Goal: Communication & Community: Answer question/provide support

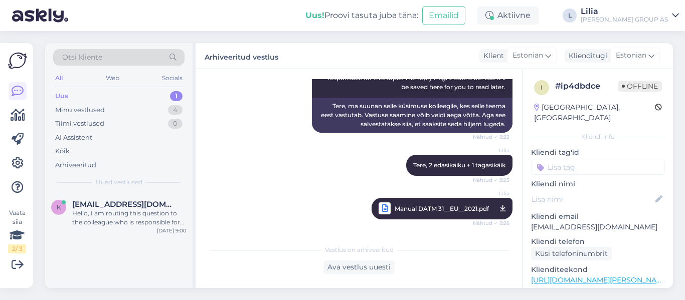
drag, startPoint x: 0, startPoint y: 0, endPoint x: 102, endPoint y: 92, distance: 137.4
click at [102, 92] on div "Uus 1" at bounding box center [118, 96] width 131 height 14
click at [113, 209] on span "[EMAIL_ADDRESS][DOMAIN_NAME]" at bounding box center [124, 204] width 104 height 9
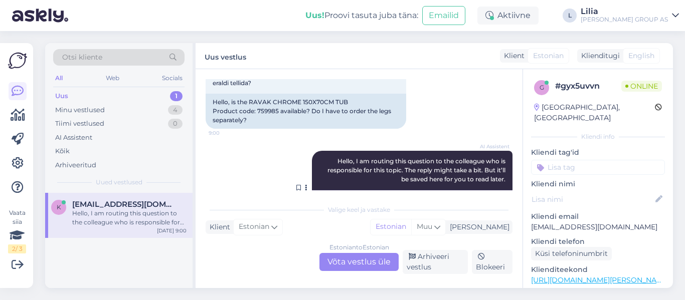
scroll to position [23, 0]
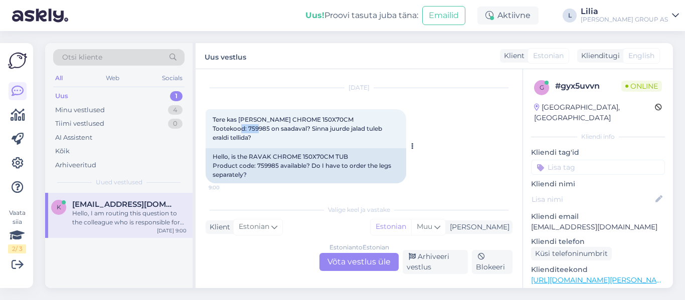
drag, startPoint x: 268, startPoint y: 128, endPoint x: 249, endPoint y: 127, distance: 19.6
click at [249, 127] on span "Tere kas [PERSON_NAME] CHROME 150X70CM Tootekood: 759985 on saadaval? Sinna juu…" at bounding box center [298, 129] width 171 height 26
copy span "759985"
click at [346, 252] on div "Estonian to Estonian" at bounding box center [359, 247] width 60 height 9
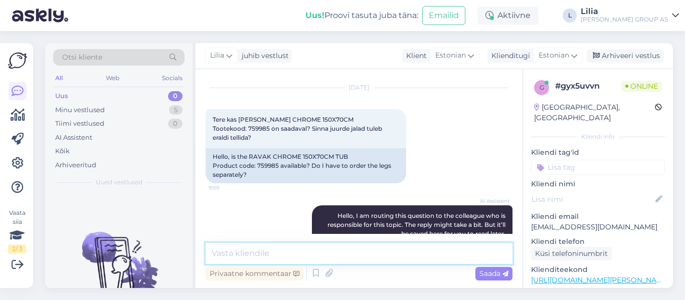
click at [343, 252] on textarea at bounding box center [359, 253] width 307 height 21
paste textarea "[URL][DOMAIN_NAME][PERSON_NAME]"
type textarea "Tere, toode on tellimiseks saadaval. Juurde tuleb tellida [URL][DOMAIN_NAME][PE…"
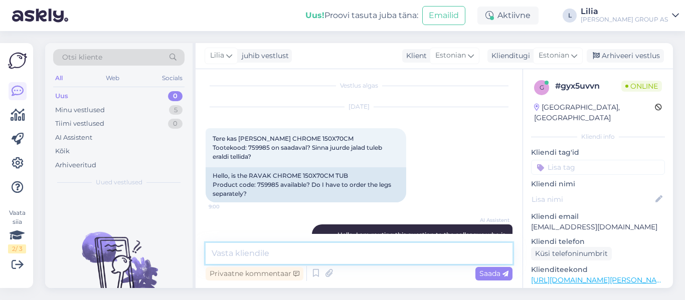
scroll to position [0, 0]
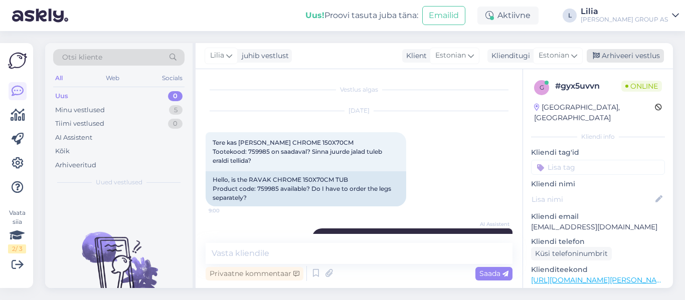
click at [604, 60] on div "Arhiveeri vestlus" at bounding box center [625, 56] width 77 height 14
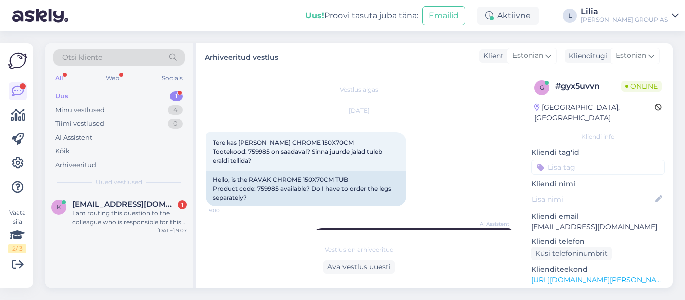
scroll to position [310, 0]
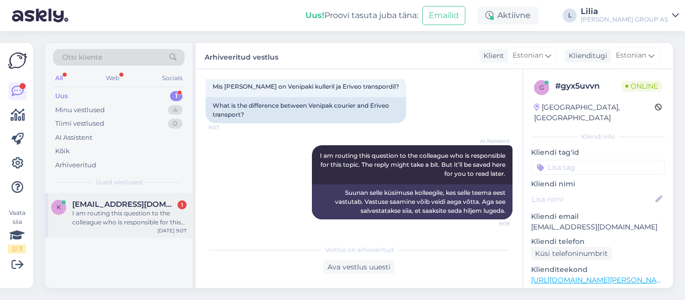
click at [112, 202] on span "[EMAIL_ADDRESS][DOMAIN_NAME]" at bounding box center [124, 204] width 104 height 9
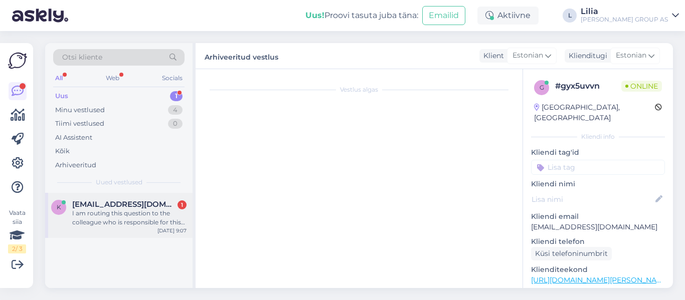
scroll to position [296, 0]
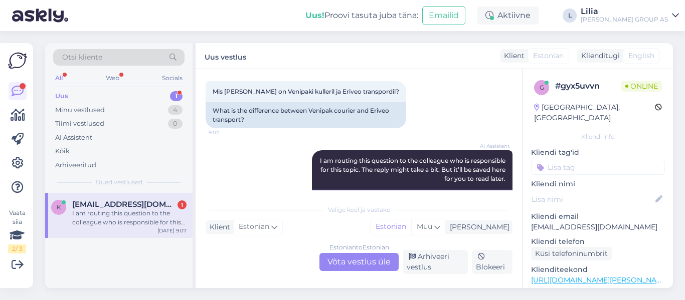
click at [359, 260] on div "Estonian to Estonian Võta vestlus üle" at bounding box center [358, 262] width 79 height 18
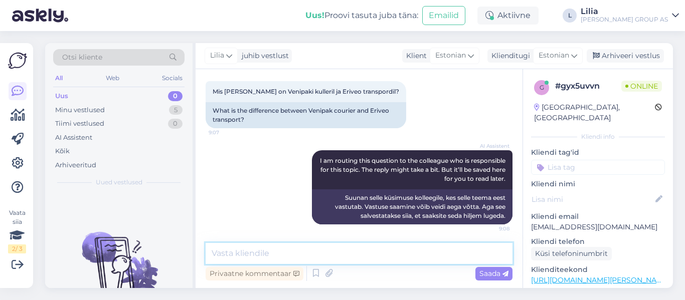
click at [303, 254] on textarea at bounding box center [359, 253] width 307 height 21
click at [305, 254] on textarea "Tere, Erivedu on tagaluugiga auto." at bounding box center [359, 253] width 307 height 21
click at [360, 251] on textarea "Tere, Erivedu on tagalugiga auto." at bounding box center [359, 253] width 307 height 21
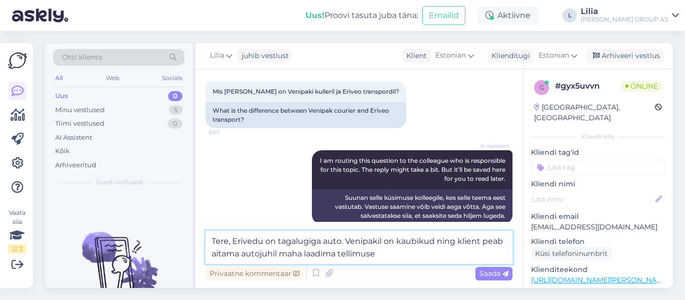
drag, startPoint x: 384, startPoint y: 254, endPoint x: 166, endPoint y: 225, distance: 219.1
click at [166, 225] on div "Otsi kliente All Web Socials Uus 0 Minu vestlused 5 Tiimi vestlused 0 AI Assist…" at bounding box center [359, 165] width 628 height 245
click at [373, 254] on textarea "Tere, Erivedu on tagalugiga auto. Venipakil on kaubikud ning klient peab aitama…" at bounding box center [359, 247] width 307 height 33
click at [378, 254] on textarea "Tere, Erivedu on tagalugiga auto. Venipakil on kaubikud ning klient peab aitama…" at bounding box center [359, 247] width 307 height 33
drag, startPoint x: 381, startPoint y: 256, endPoint x: 234, endPoint y: 241, distance: 147.2
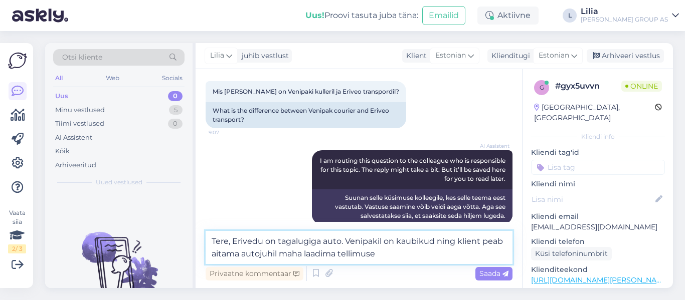
click at [234, 241] on textarea "Tere, Erivedu on tagalugiga auto. Venipakil on kaubikud ning klient peab aitama…" at bounding box center [359, 247] width 307 height 33
paste textarea "toimub tagaluuktõstukiga autoga. Venipak kasutab kaubikuid ning sellisel juhul …"
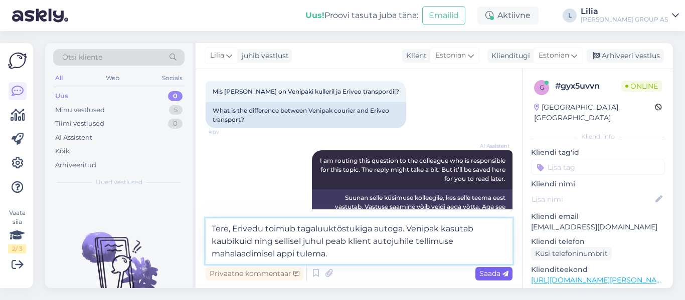
type textarea "Tere, Erivedu toimub tagaluuktõstukiga autoga. Venipak kasutab kaubikuid ning s…"
click at [503, 274] on icon at bounding box center [505, 274] width 6 height 6
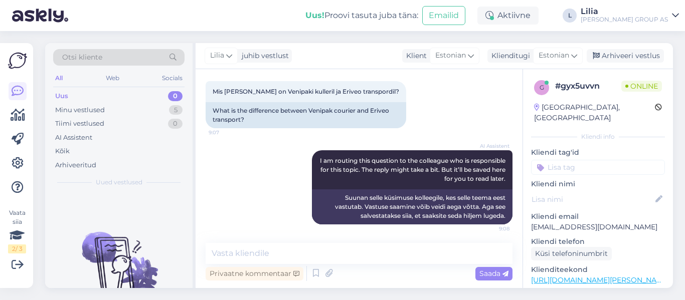
scroll to position [368, 0]
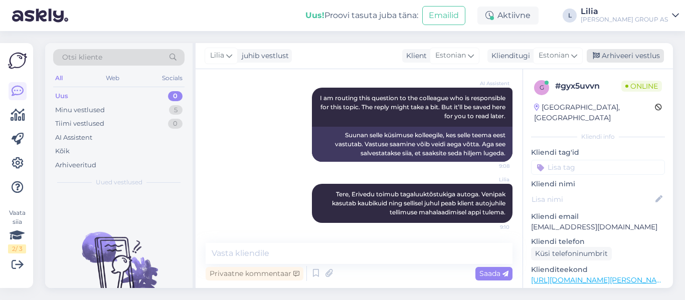
click at [612, 54] on div "Arhiveeri vestlus" at bounding box center [625, 56] width 77 height 14
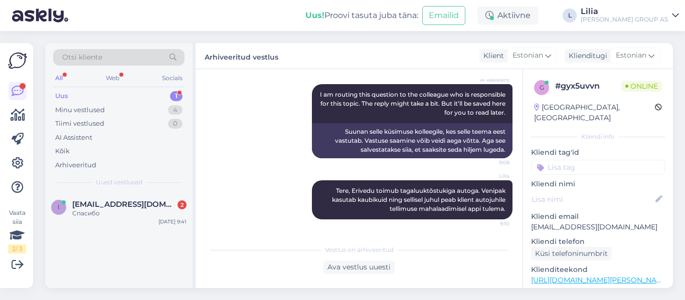
drag, startPoint x: 119, startPoint y: 203, endPoint x: 196, endPoint y: 211, distance: 77.6
click at [119, 203] on span "[EMAIL_ADDRESS][DOMAIN_NAME]" at bounding box center [124, 204] width 104 height 9
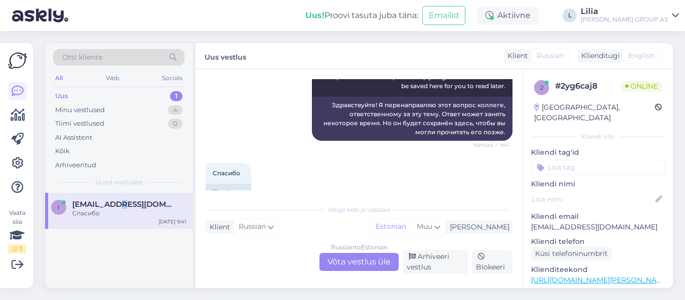
scroll to position [174, 0]
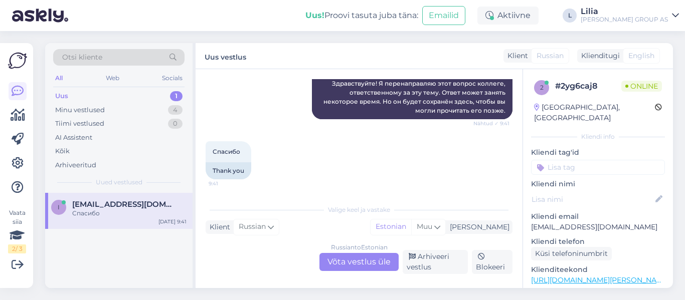
click at [365, 265] on div "Russian to Estonian Võta vestlus üle" at bounding box center [358, 262] width 79 height 18
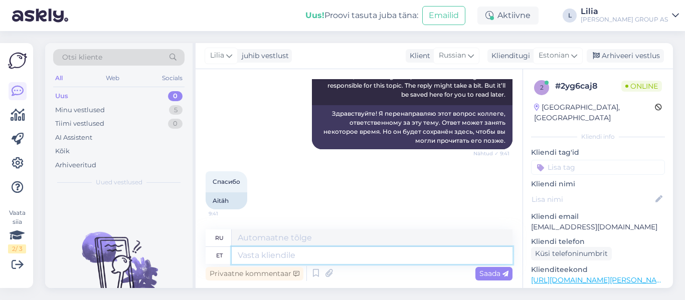
click at [356, 253] on textarea at bounding box center [372, 255] width 281 height 17
type textarea "Tere, t"
type textarea "Привет,"
type textarea "Tere, täpsusta"
type textarea "Здравствуйте, пожалуйста, уточните"
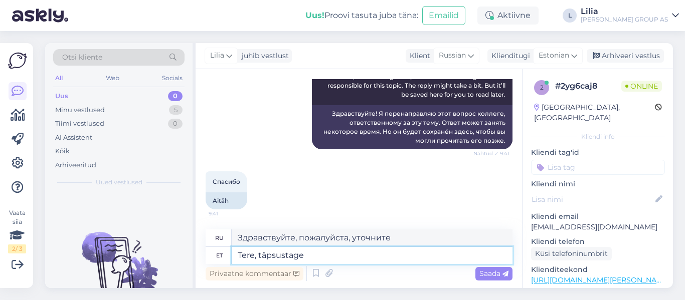
type textarea "Tere, täpsustage"
type textarea "Здравствуйте, уточните, пожалуйста."
type textarea "Tere, täpsustage palun"
type textarea "Здравствуйте, поясните, пожалуйста."
type textarea "Tere, täpsustage palun isikukoodi"
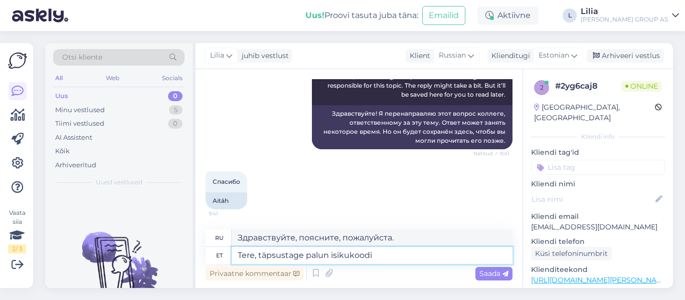
type textarea "Здравствуйте, укажите, пожалуйста, Ваш персональный идентификационный номер."
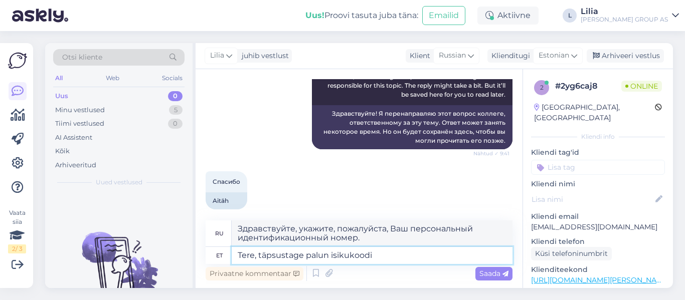
scroll to position [153, 0]
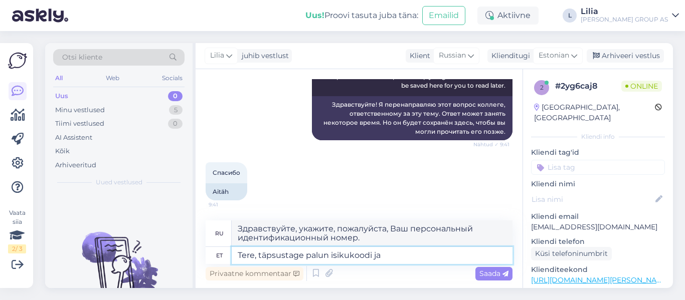
type textarea "Tere, täpsustage palun isikukoodi ja"
type textarea "Здравствуйте, укажите, пожалуйста, Ваш персональный идентификационный номер и"
type textarea "Tere, täpsustage palun isikukoodi ja mis v"
type textarea "Здравствуйте, укажите, пожалуйста, ваш персональный идентификационный номер и ч…"
type textarea "Tere, täpsustage palun isikukoodi ja mis veateade t"
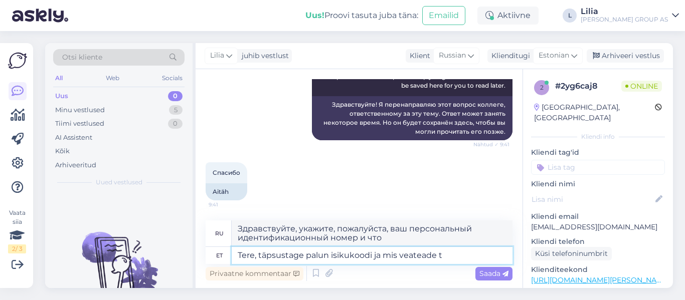
type textarea "Здравствуйте, укажите, пожалуйста, Ваш персональный идентификационный номер и к…"
type textarea "Tere, täpsustage palun isikukoodi ja mis veateade tuleb"
type textarea "Здравствуйте, укажите, пожалуйста, ваш персональный идентификационный номер и к…"
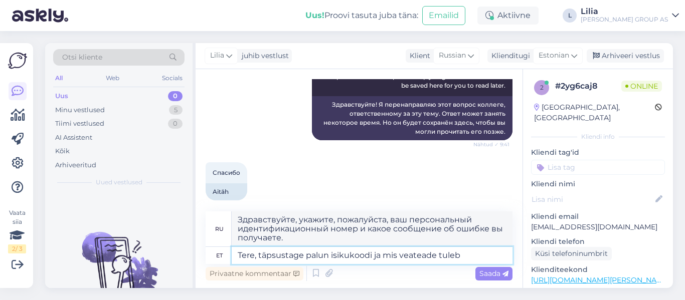
scroll to position [162, 0]
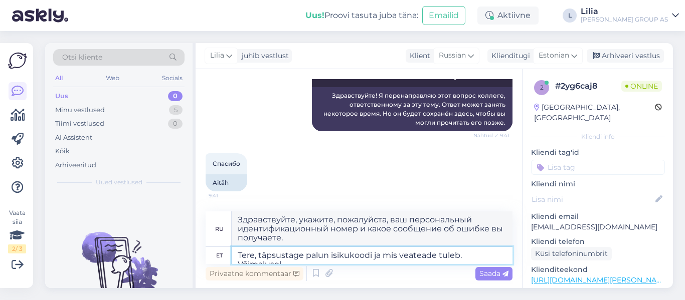
type textarea "Tere, täpsustage palun isikukoodi ja mis veateade tuleb. Võimalusel"
type textarea "Здравствуйте! Пожалуйста, укажите ваш персональный идентификационный номер и со…"
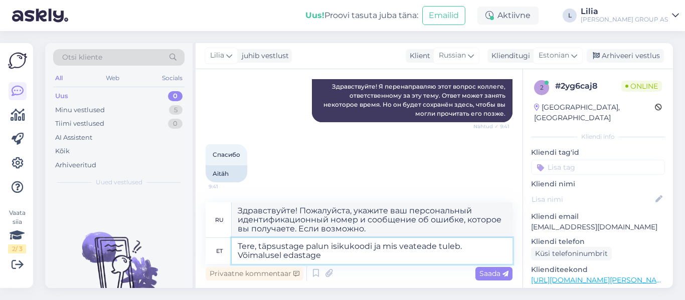
type textarea "Tere, täpsustage palun isikukoodi ja mis veateade tuleb. Võimalusel edastage e"
type textarea "Здравствуйте! Укажите, пожалуйста, ваш персональный идентификационный номер и к…"
type textarea "Tere, täpsustage palun isikukoodi ja mis veateade tuleb. Võimalusel edastage ek…"
type textarea "Здравствуйте! Укажите, пожалуйста, ваш персональный идентификационный номер и к…"
type textarea "Tere, täpsustage palun isikukoodi ja mis veateade tuleb. Võimalusel edastage ek…"
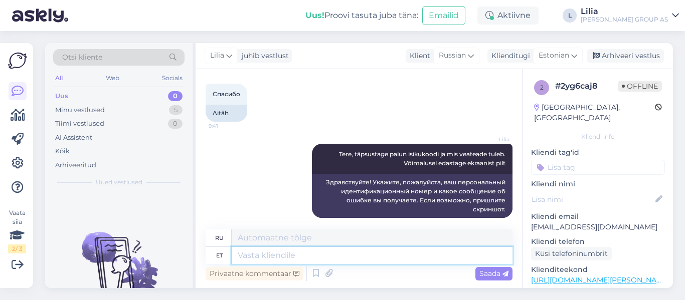
scroll to position [241, 0]
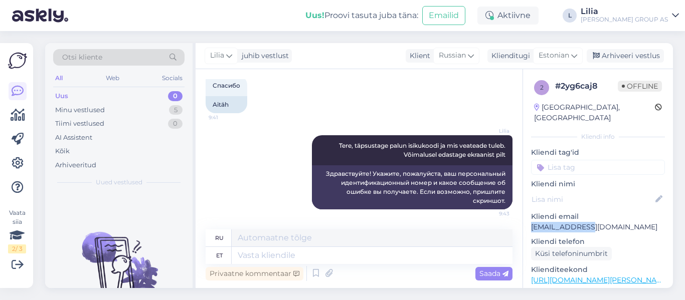
drag, startPoint x: 585, startPoint y: 215, endPoint x: 524, endPoint y: 217, distance: 60.7
click at [524, 217] on div "2 # 2yg6caj8 Offline [GEOGRAPHIC_DATA], [GEOGRAPHIC_DATA] Kliendi info Kliendi …" at bounding box center [598, 280] width 150 height 423
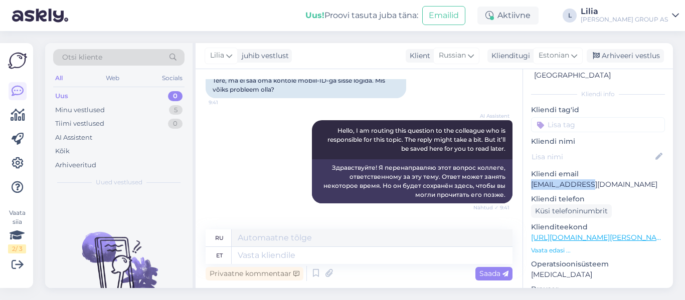
scroll to position [100, 0]
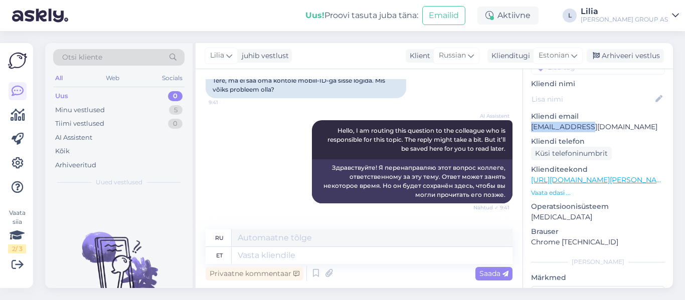
copy p "[EMAIL_ADDRESS][DOMAIN_NAME]"
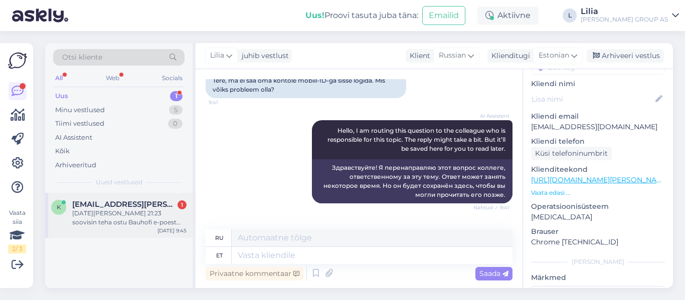
click at [98, 213] on div "[DATE][PERSON_NAME] 21:23 soovisin teha ostu Bauhofi e-poest summas 276€. [PERS…" at bounding box center [129, 218] width 114 height 18
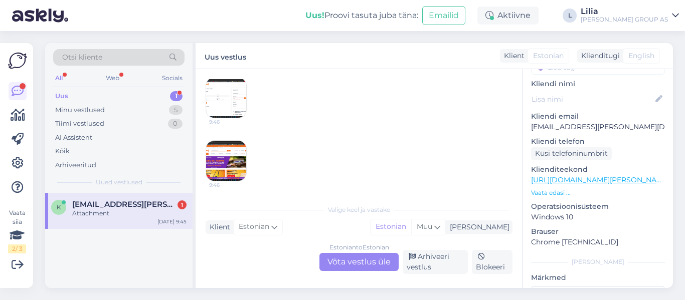
scroll to position [139, 0]
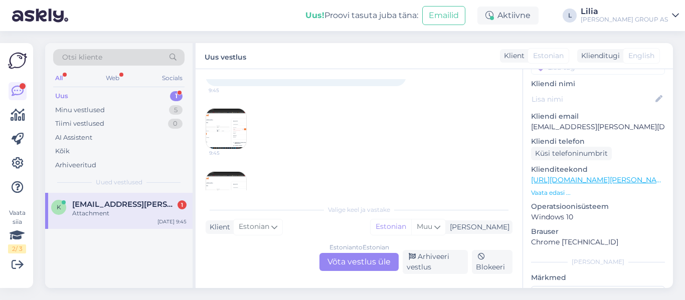
click at [227, 110] on img at bounding box center [226, 129] width 40 height 40
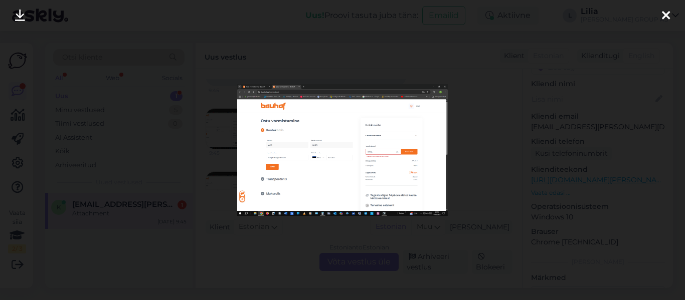
click at [379, 148] on img at bounding box center [342, 149] width 210 height 131
click at [451, 53] on div at bounding box center [342, 150] width 685 height 300
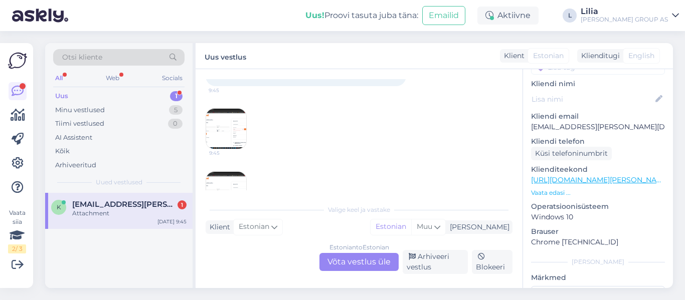
scroll to position [240, 0]
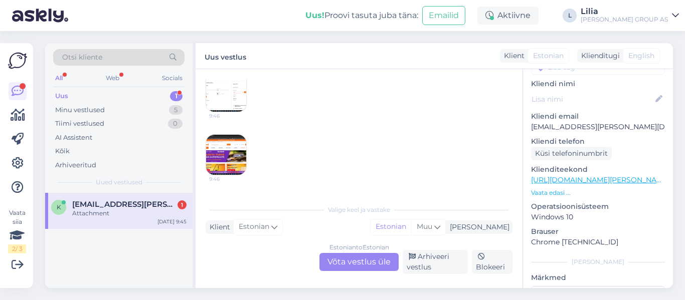
click at [227, 88] on img at bounding box center [226, 92] width 40 height 40
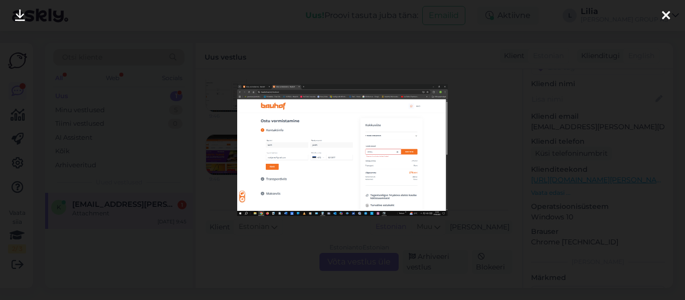
click at [663, 15] on icon at bounding box center [666, 16] width 8 height 13
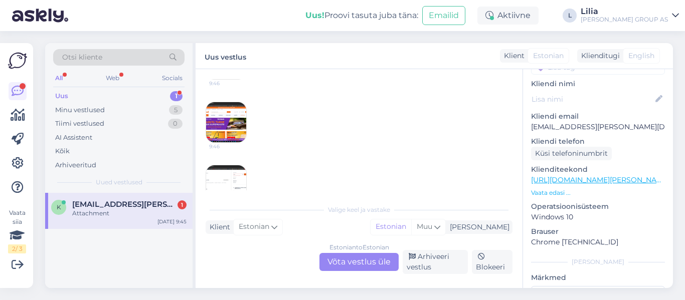
scroll to position [290, 0]
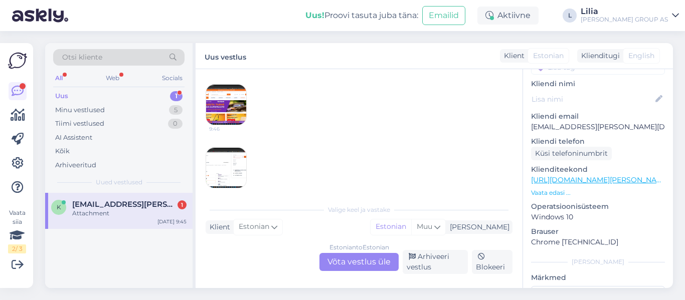
click at [219, 94] on img at bounding box center [226, 105] width 40 height 40
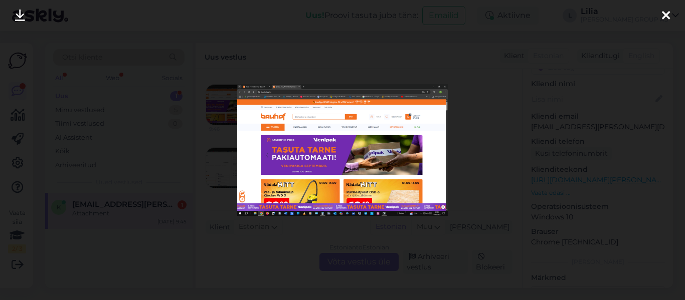
click at [343, 162] on img at bounding box center [342, 149] width 210 height 131
click at [673, 10] on div at bounding box center [666, 16] width 20 height 32
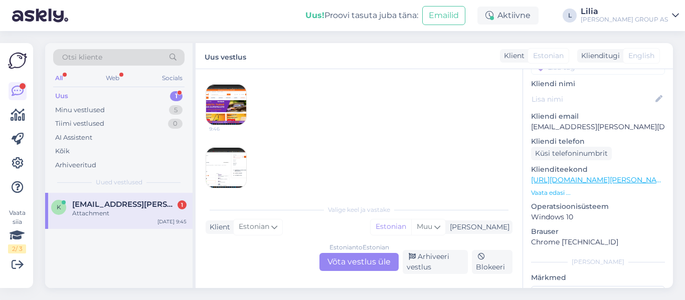
click at [235, 161] on img at bounding box center [226, 168] width 40 height 40
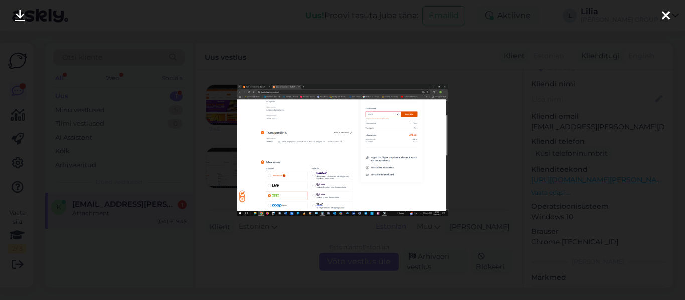
click at [364, 146] on img at bounding box center [342, 149] width 210 height 131
click at [662, 18] on icon at bounding box center [666, 16] width 8 height 13
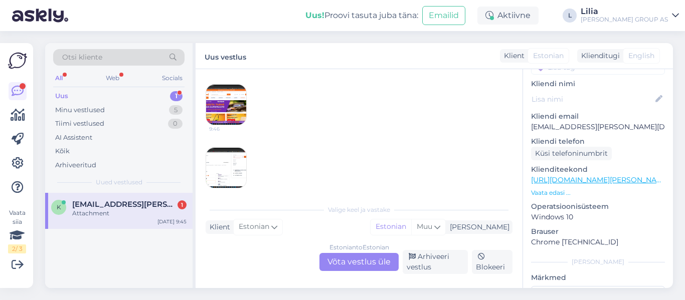
click at [353, 262] on div "Estonian to Estonian Võta vestlus üle" at bounding box center [358, 262] width 79 height 18
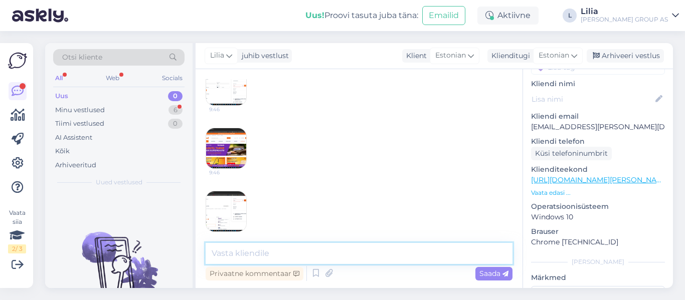
click at [299, 250] on textarea at bounding box center [359, 253] width 307 height 21
type textarea "Tere, mis teie tellimuse numer on?"
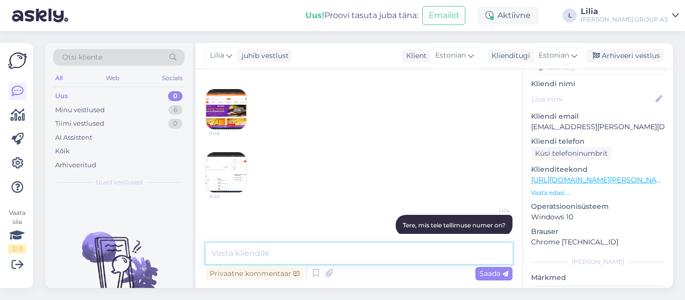
scroll to position [289, 0]
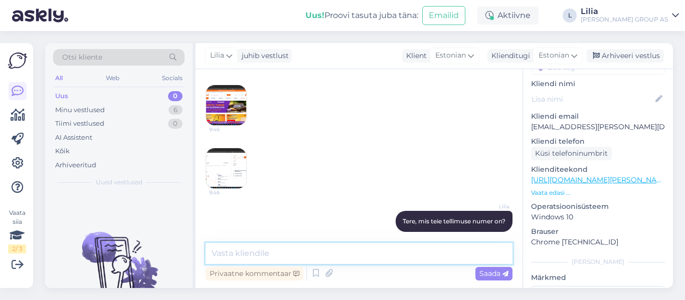
click at [278, 248] on textarea at bounding box center [359, 253] width 307 height 21
paste textarea "[URL][DOMAIN_NAME][PERSON_NAME]"
type textarea "[URL][DOMAIN_NAME][PERSON_NAME]"
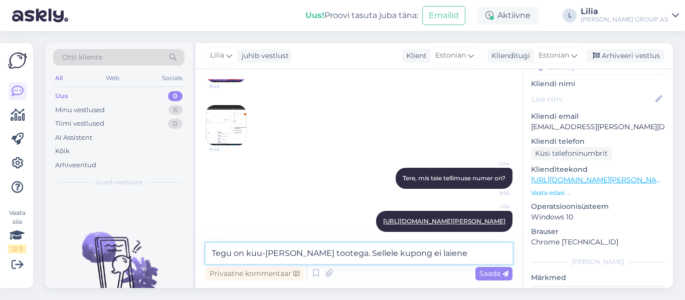
type textarea "Tegu on kuu-[PERSON_NAME] tootega. Sellele kupong ei laiene"
click at [487, 268] on div "Saada" at bounding box center [493, 274] width 37 height 14
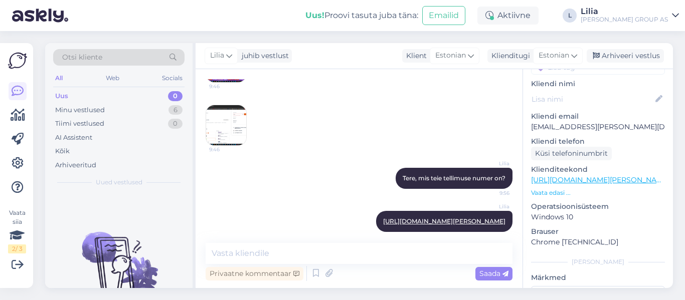
scroll to position [376, 0]
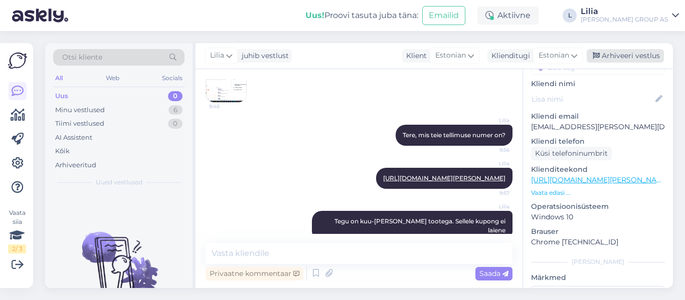
click at [634, 54] on div "Arhiveeri vestlus" at bounding box center [625, 56] width 77 height 14
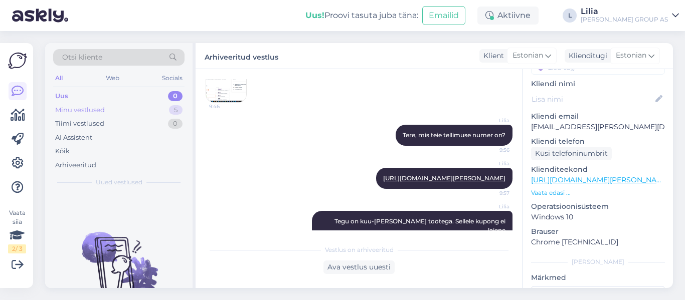
click at [82, 109] on div "Minu vestlused" at bounding box center [80, 110] width 50 height 10
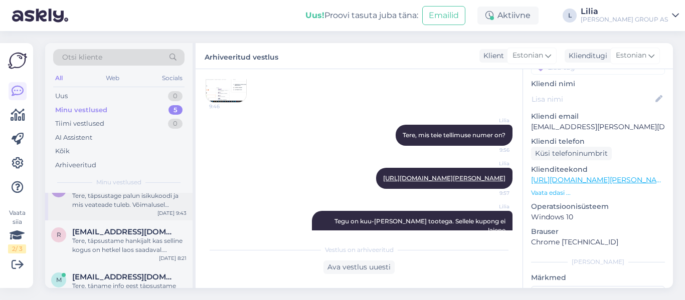
scroll to position [0, 0]
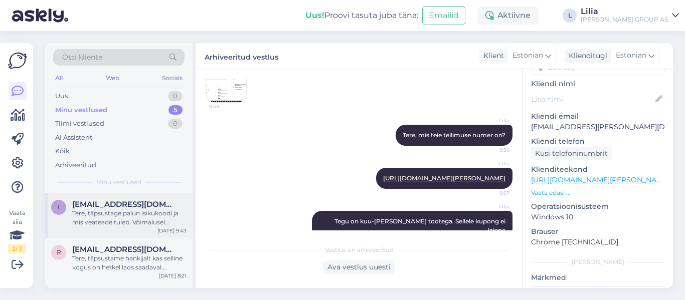
click at [119, 210] on div "Tere, täpsustage palun isikukoodi ja mis veateade tuleb. Võimalusel edastage ek…" at bounding box center [129, 218] width 114 height 18
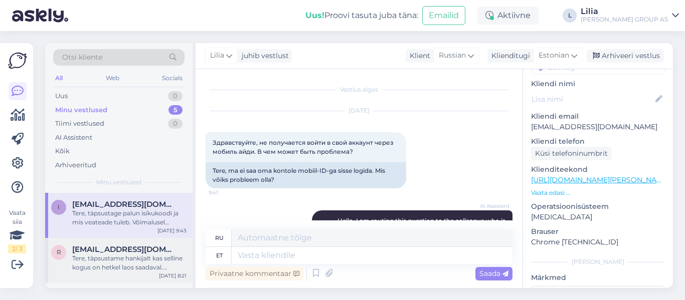
click at [115, 252] on span "[EMAIL_ADDRESS][DOMAIN_NAME]" at bounding box center [124, 249] width 104 height 9
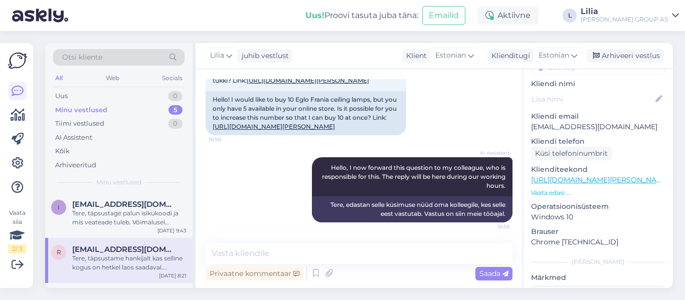
scroll to position [150, 0]
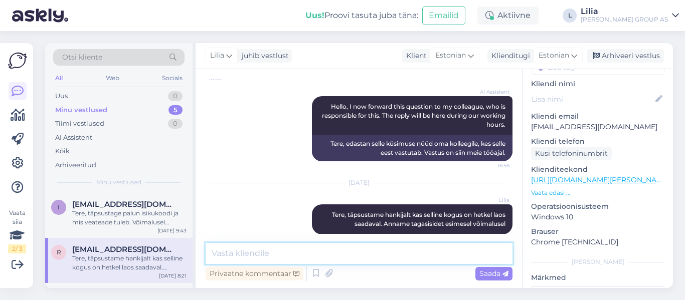
click at [305, 261] on textarea at bounding box center [359, 253] width 307 height 21
type textarea "T"
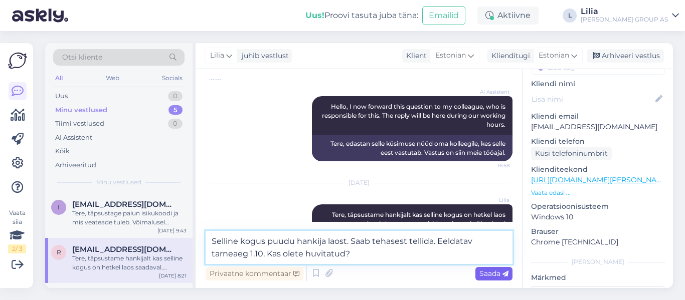
type textarea "Selline kogus puudu hankija laost. Saab tehasest tellida. Eeldatav tarneaeg 1.1…"
click at [504, 274] on icon at bounding box center [505, 274] width 6 height 6
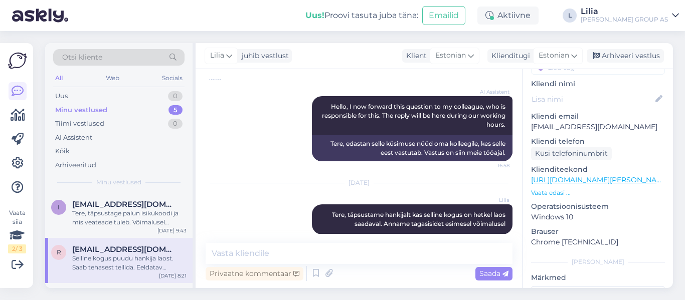
scroll to position [232, 0]
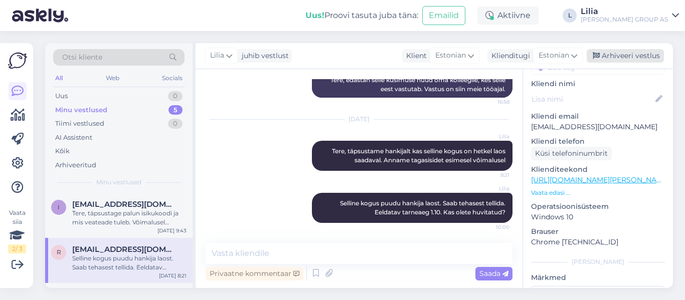
click at [634, 56] on div "Arhiveeri vestlus" at bounding box center [625, 56] width 77 height 14
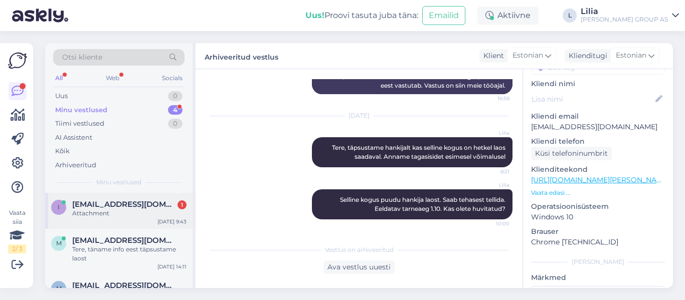
click at [115, 215] on div "Attachment" at bounding box center [129, 213] width 114 height 9
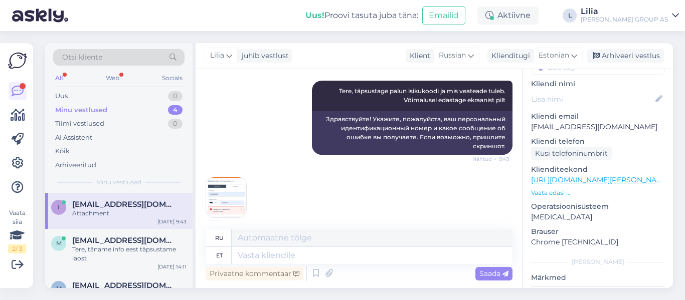
scroll to position [304, 0]
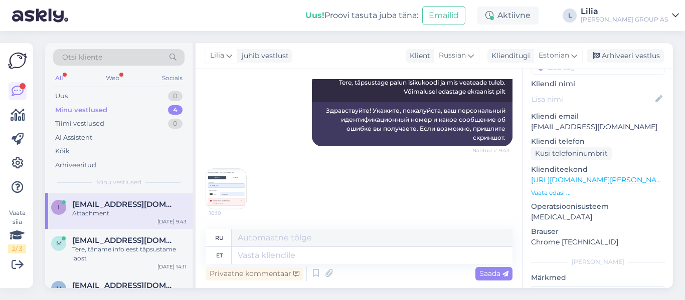
click at [228, 181] on img at bounding box center [226, 189] width 40 height 40
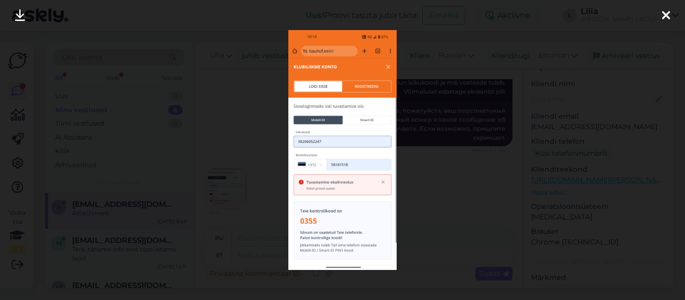
click at [361, 184] on img at bounding box center [342, 150] width 108 height 240
click at [672, 14] on div at bounding box center [666, 16] width 20 height 32
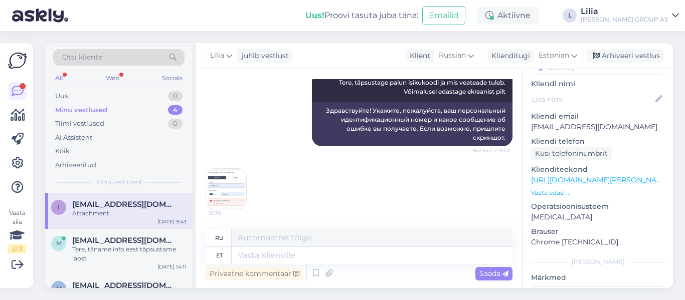
click at [235, 187] on img at bounding box center [226, 189] width 40 height 40
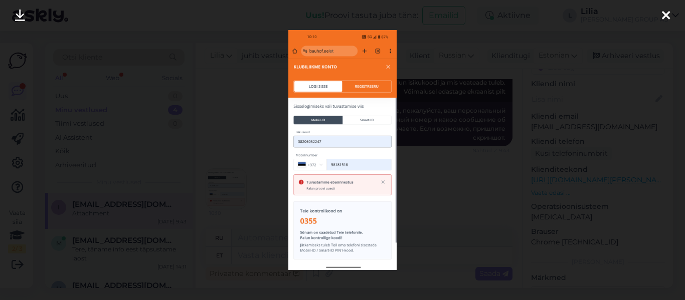
click at [432, 184] on div at bounding box center [342, 150] width 685 height 300
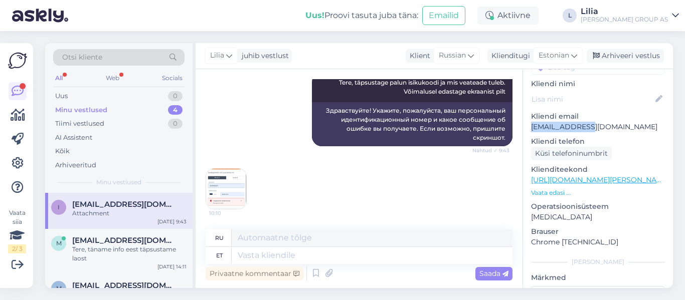
drag, startPoint x: 591, startPoint y: 111, endPoint x: 529, endPoint y: 117, distance: 62.9
click at [529, 117] on div "2 # 2yg6caj8 Offline [GEOGRAPHIC_DATA], [GEOGRAPHIC_DATA] Kliendi info Kliendi …" at bounding box center [598, 180] width 150 height 423
drag, startPoint x: 539, startPoint y: 117, endPoint x: 245, endPoint y: 100, distance: 294.3
click at [245, 100] on div "[PERSON_NAME], täpsustage palun isikukoodi ja mis veateade tuleb. Võimalusel ed…" at bounding box center [359, 109] width 307 height 96
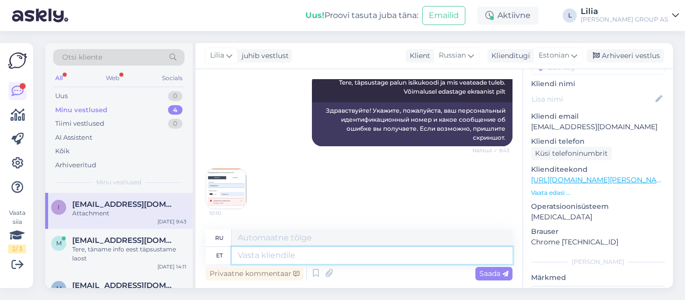
click at [304, 254] on textarea at bounding box center [372, 255] width 281 height 17
type textarea "Tä"
type textarea "Полный"
type textarea "Täname i"
type textarea "Спасибо"
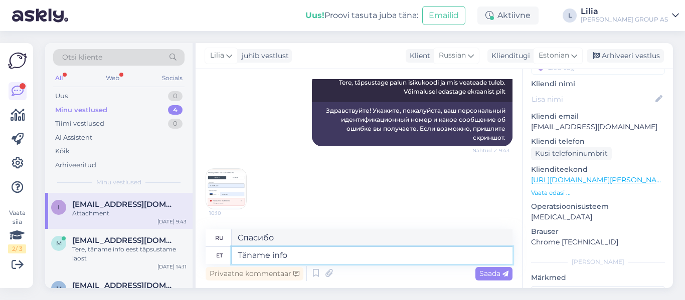
type textarea "Täname info"
type textarea "Спасибо за информацию."
type textarea "Täname info eest,"
type textarea "Спасибо за информацию,"
type textarea "Täname info eest, edastasim"
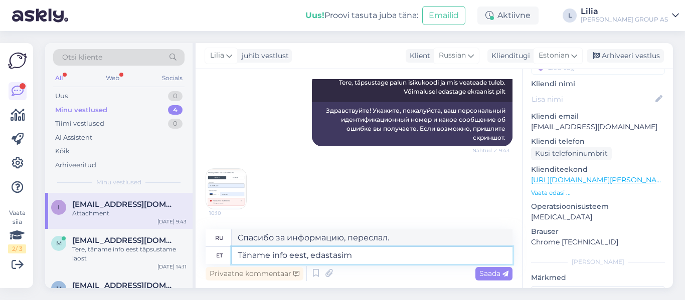
type textarea "Спасибо за информацию, мы ее передадим."
type textarea "Täname info eest, edastasim ITosakonda k"
type textarea "Спасибо за информацию, мы передали ее в ИТ-отдел."
type textarea "Täname info eest, edastasim ITosakonda kontrollimiseks"
type textarea "Спасибо за информацию, мы передали ее в ИТ-отдел для рассмотрения."
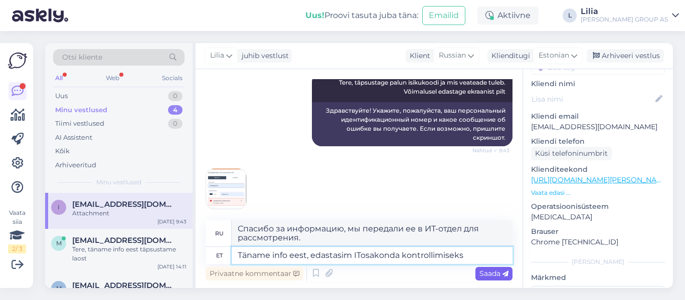
type textarea "Täname info eest, edastasim ITosakonda kontrollimiseks"
click at [503, 268] on div "Saada" at bounding box center [493, 274] width 37 height 14
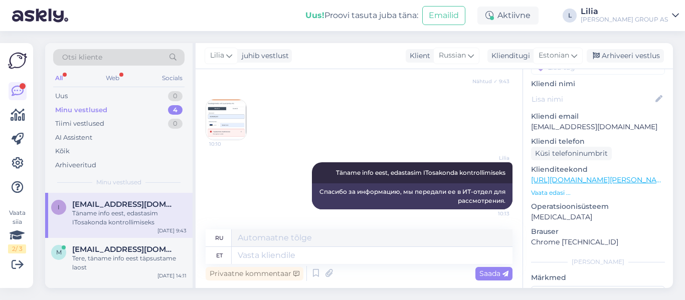
scroll to position [122, 0]
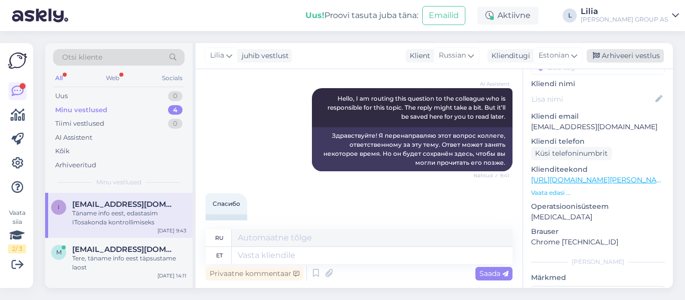
click at [636, 58] on div "Arhiveeri vestlus" at bounding box center [625, 56] width 77 height 14
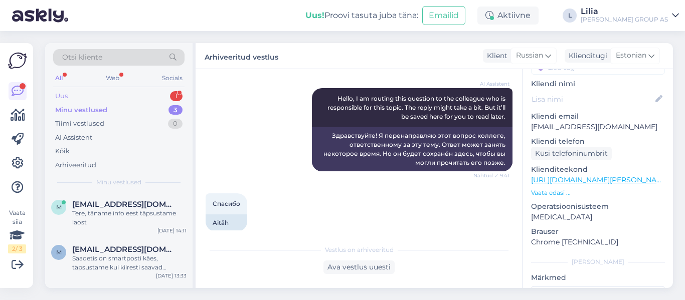
click at [99, 93] on div "Uus 1" at bounding box center [118, 96] width 131 height 14
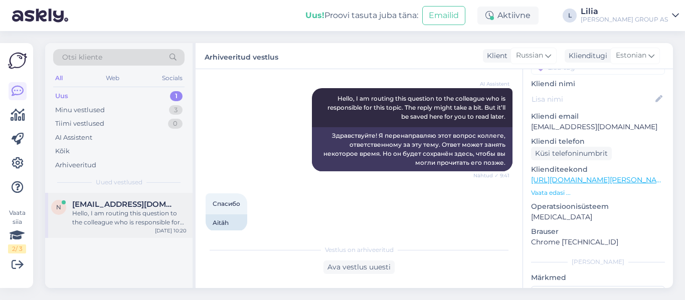
click at [93, 205] on span "[EMAIL_ADDRESS][DOMAIN_NAME]" at bounding box center [124, 204] width 104 height 9
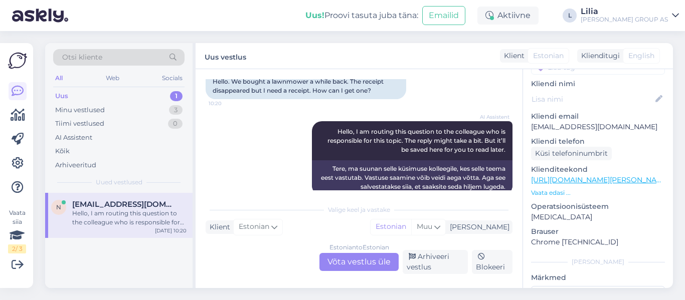
scroll to position [1109, 0]
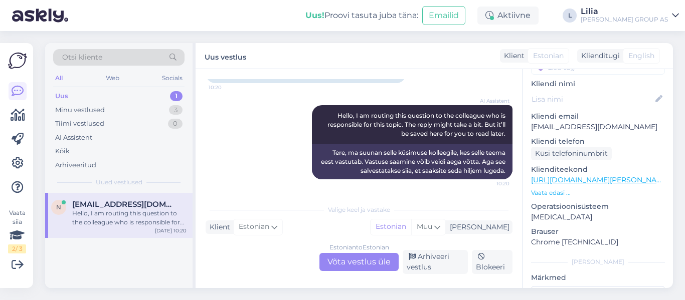
click at [376, 259] on div "Estonian to Estonian Võta vestlus üle" at bounding box center [358, 262] width 79 height 18
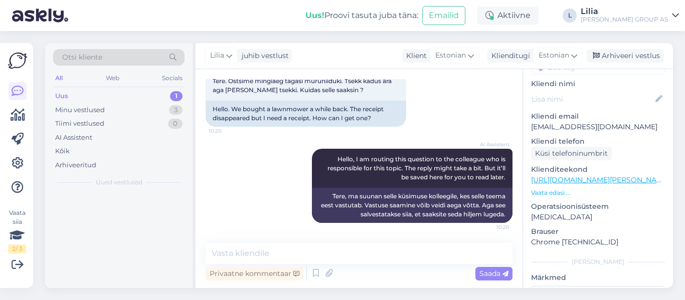
scroll to position [1066, 0]
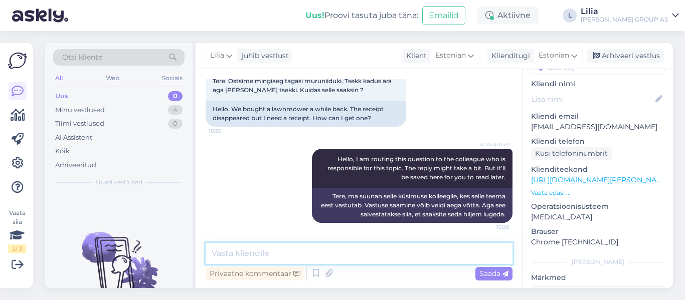
click at [372, 258] on textarea at bounding box center [359, 253] width 307 height 21
type textarea "Tere, [PERSON_NAME] nimele oli ost?"
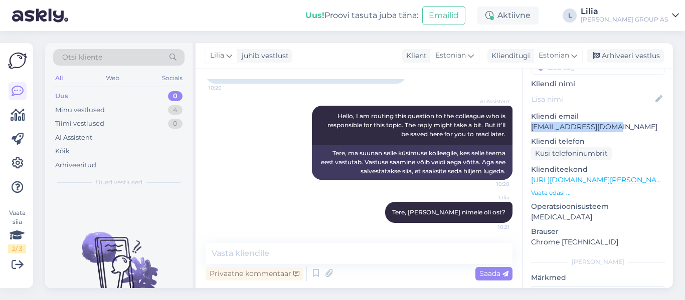
drag, startPoint x: 614, startPoint y: 116, endPoint x: 525, endPoint y: 114, distance: 89.3
click at [525, 114] on div "n # nkfq1aj0 Online [GEOGRAPHIC_DATA], [GEOGRAPHIC_DATA] Kliendi info Kliendi t…" at bounding box center [598, 180] width 150 height 423
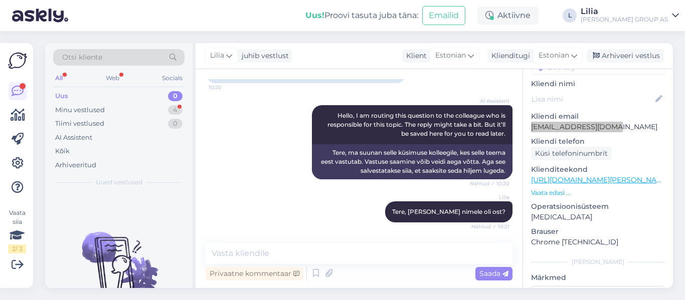
scroll to position [1152, 0]
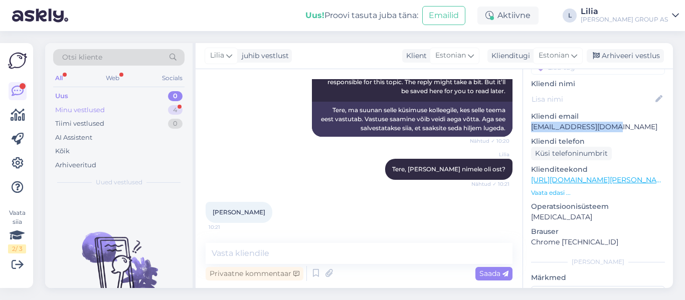
click at [87, 111] on div "Minu vestlused" at bounding box center [80, 110] width 50 height 10
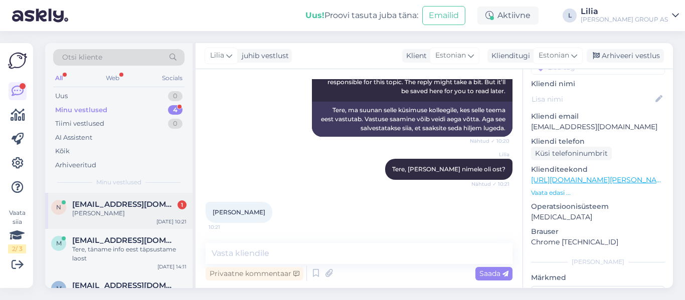
click at [130, 213] on div "[PERSON_NAME]" at bounding box center [129, 213] width 114 height 9
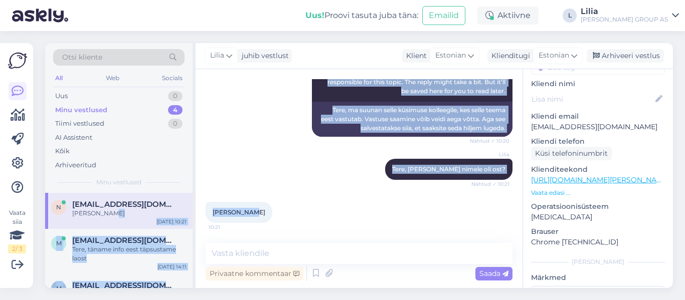
drag, startPoint x: 254, startPoint y: 214, endPoint x: 186, endPoint y: 216, distance: 68.7
click at [186, 216] on div "Otsi kliente All Web Socials Uus 0 Minu vestlused 4 Tiimi vestlused 0 AI Assist…" at bounding box center [359, 165] width 628 height 245
click at [251, 222] on div "[PERSON_NAME] 10:21" at bounding box center [359, 212] width 307 height 43
click at [253, 213] on div "[PERSON_NAME] 10:21" at bounding box center [239, 212] width 67 height 21
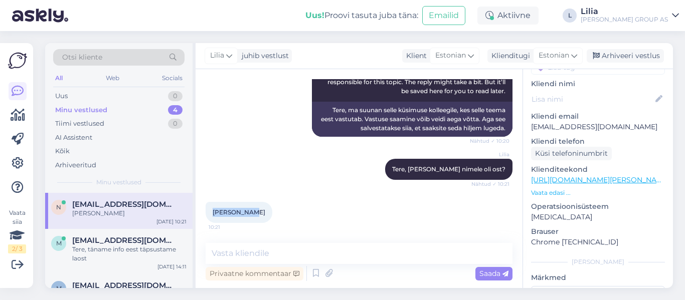
drag, startPoint x: 254, startPoint y: 212, endPoint x: 213, endPoint y: 212, distance: 40.6
click at [213, 212] on div "[PERSON_NAME] 10:21" at bounding box center [239, 212] width 67 height 21
copy span "[PERSON_NAME]"
click at [277, 255] on textarea at bounding box center [359, 253] width 307 height 21
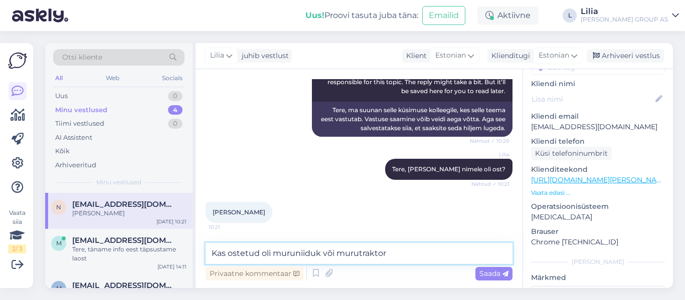
type textarea "Kas ostetud oli muruniiduk või murutraktor?"
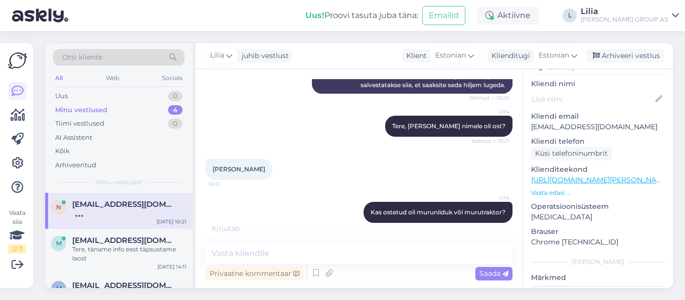
scroll to position [1238, 0]
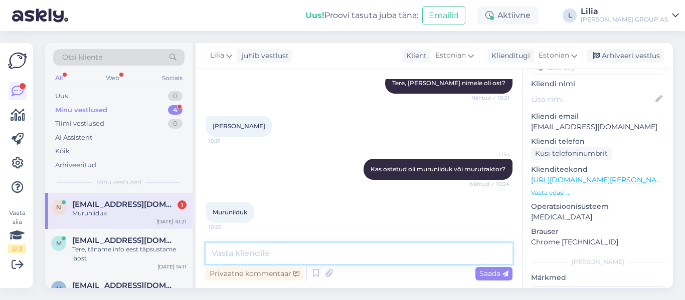
click at [305, 254] on textarea at bounding box center [359, 253] width 307 height 21
type textarea "[DATE]-[DATE] pole ostu muruniidukile"
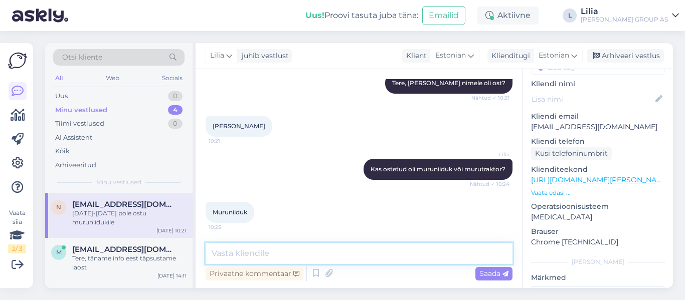
scroll to position [1281, 0]
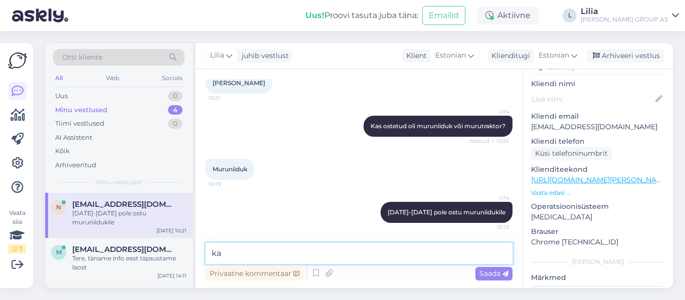
type textarea "k"
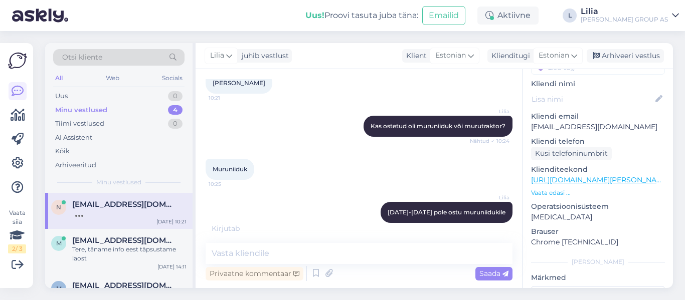
scroll to position [1324, 0]
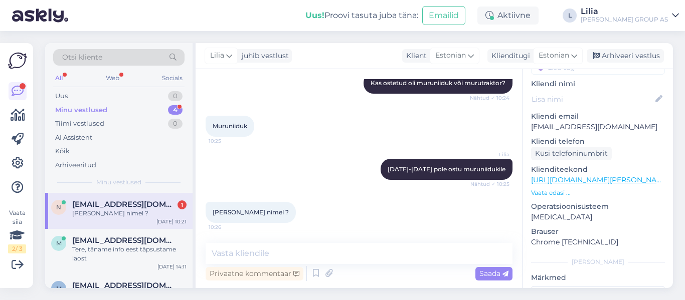
drag, startPoint x: 292, startPoint y: 213, endPoint x: 226, endPoint y: 212, distance: 65.7
click at [226, 212] on span "[PERSON_NAME] nimel ?" at bounding box center [251, 213] width 76 height 8
copy span "[PERSON_NAME]"
click at [293, 256] on textarea at bounding box center [359, 253] width 307 height 21
type textarea "sellist klienti pole süsteemis"
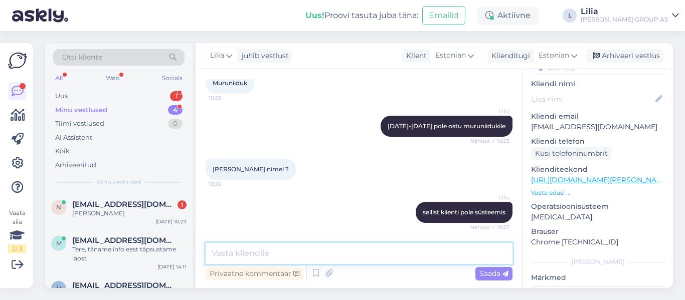
scroll to position [1411, 0]
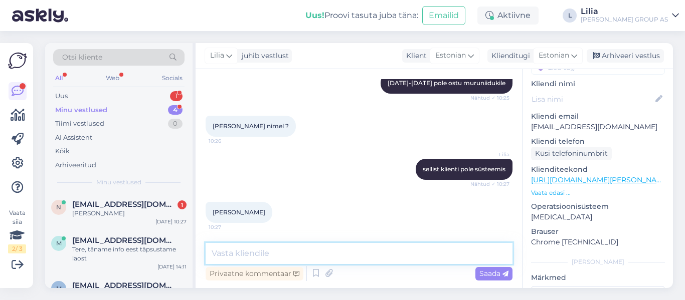
click at [270, 248] on textarea at bounding box center [359, 253] width 307 height 21
paste textarea "ISELIIKUV MURUNIIDUK MS225-56E"
type textarea "Kas võib olla toode ISELIIKUV MURUNIIDUK MS225-56E?"
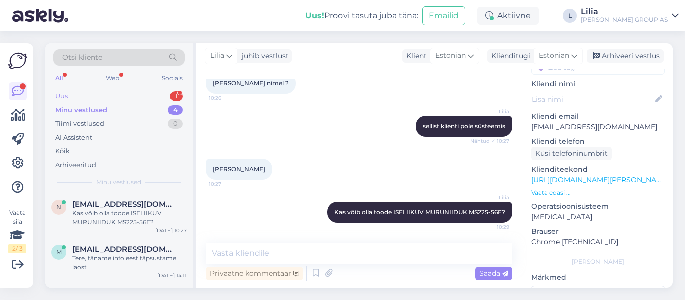
click at [94, 94] on div "Uus 1" at bounding box center [118, 96] width 131 height 14
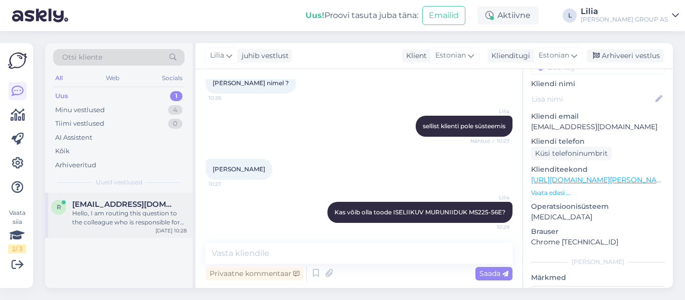
click at [126, 220] on div "Hello, I am routing this question to the colleague who is responsible for this …" at bounding box center [129, 218] width 114 height 18
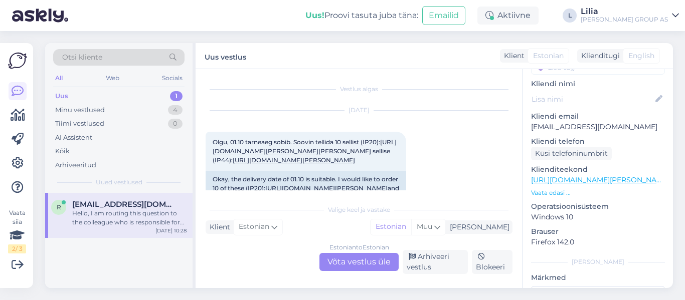
scroll to position [0, 0]
click at [364, 259] on div "Estonian to Estonian Võta vestlus üle" at bounding box center [358, 262] width 79 height 18
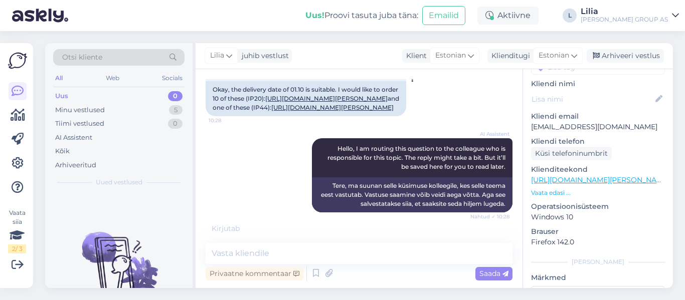
scroll to position [135, 0]
click at [284, 251] on textarea at bounding box center [359, 253] width 307 height 21
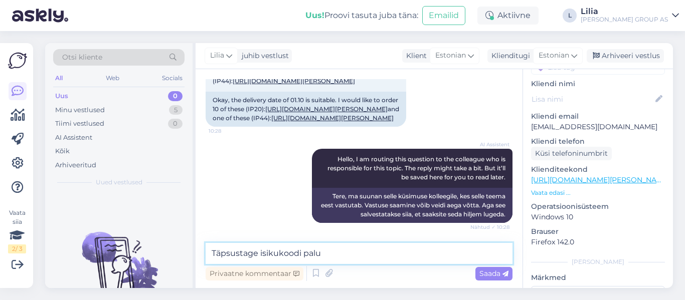
type textarea "Täpsustage isikukoodi palun"
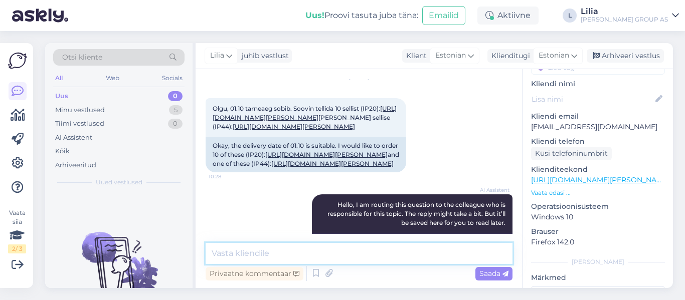
scroll to position [0, 0]
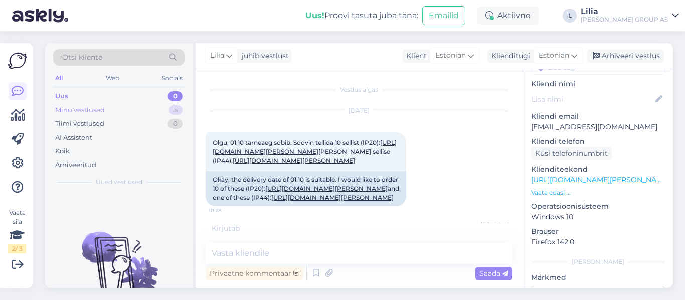
click at [95, 107] on div "Minu vestlused" at bounding box center [80, 110] width 50 height 10
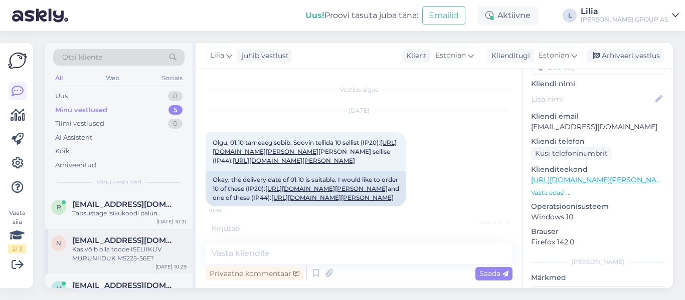
click at [126, 252] on div "Kas võib olla toode ISELIIKUV MURUNIIDUK MS225-56E?" at bounding box center [129, 254] width 114 height 18
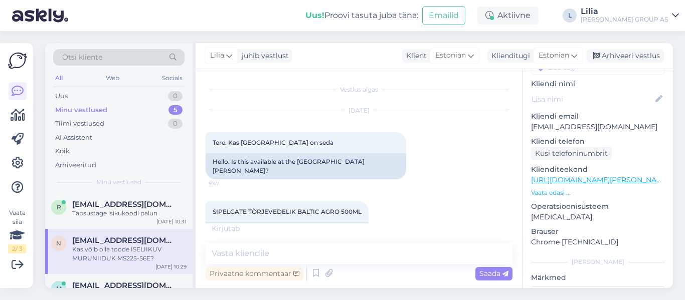
scroll to position [1464, 0]
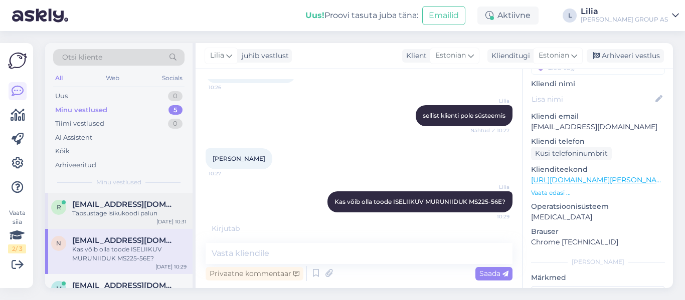
click at [117, 202] on span "[EMAIL_ADDRESS][DOMAIN_NAME]" at bounding box center [124, 204] width 104 height 9
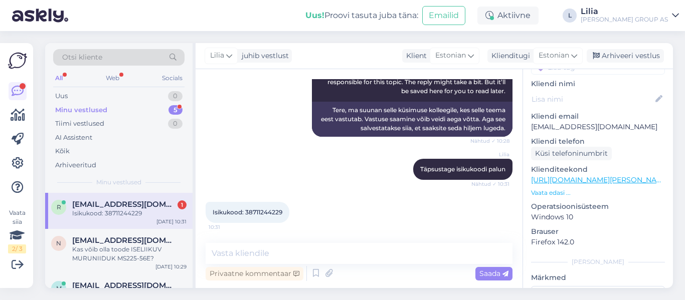
scroll to position [211, 0]
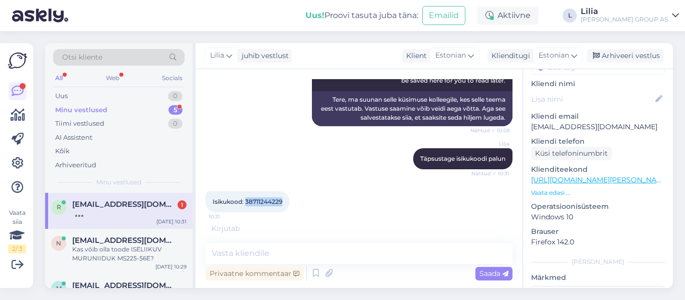
drag, startPoint x: 282, startPoint y: 214, endPoint x: 245, endPoint y: 213, distance: 37.6
click at [245, 206] on span "Isikukood: 38711244229" at bounding box center [248, 202] width 70 height 8
copy span "38711244229"
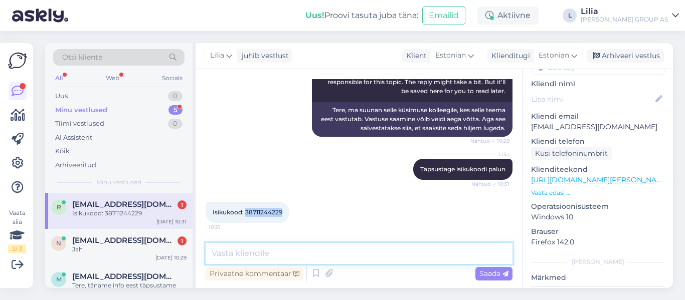
click at [270, 255] on textarea at bounding box center [359, 253] width 307 height 21
click at [111, 239] on span "[EMAIL_ADDRESS][DOMAIN_NAME]" at bounding box center [124, 240] width 104 height 9
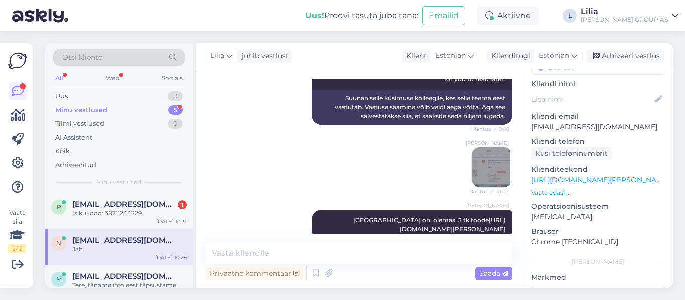
scroll to position [1497, 0]
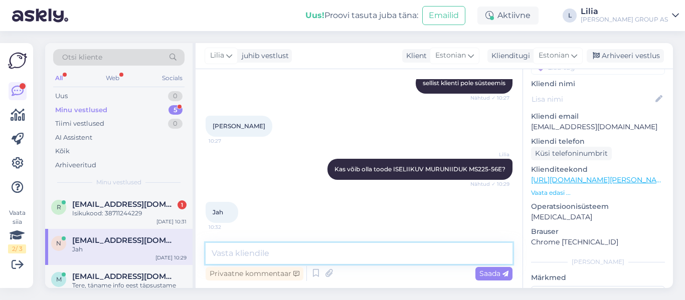
click at [269, 254] on textarea at bounding box center [359, 253] width 307 height 21
click at [325, 271] on icon at bounding box center [329, 273] width 14 height 15
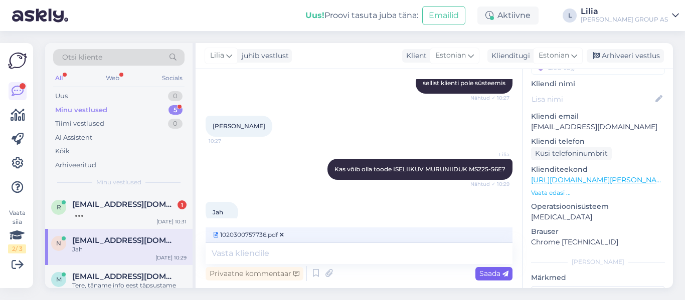
click at [502, 274] on span "Saada" at bounding box center [493, 273] width 29 height 9
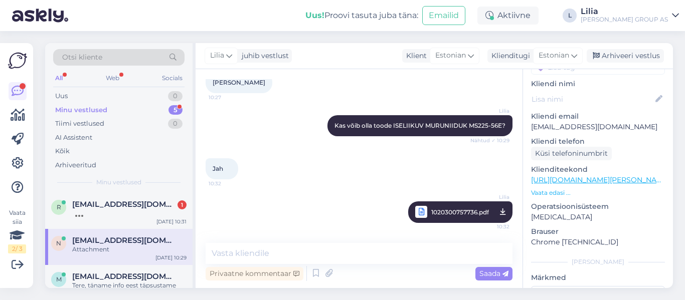
click at [443, 210] on span "1020300757736.pdf" at bounding box center [460, 212] width 58 height 13
click at [107, 205] on span "[EMAIL_ADDRESS][DOMAIN_NAME]" at bounding box center [124, 204] width 104 height 9
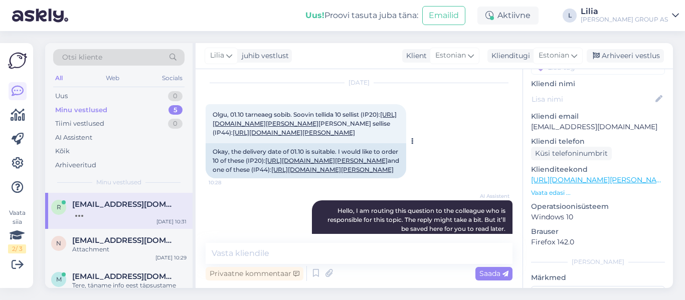
scroll to position [11, 0]
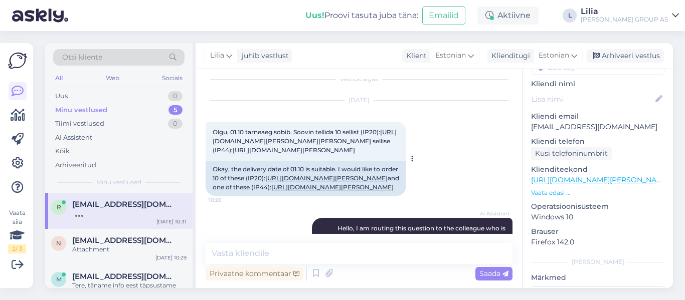
click at [294, 143] on link "[URL][DOMAIN_NAME][PERSON_NAME]" at bounding box center [305, 136] width 184 height 17
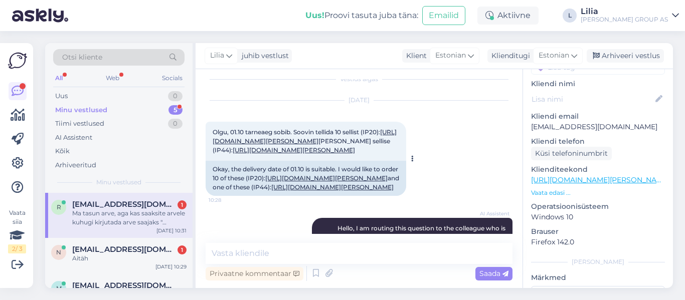
scroll to position [281, 0]
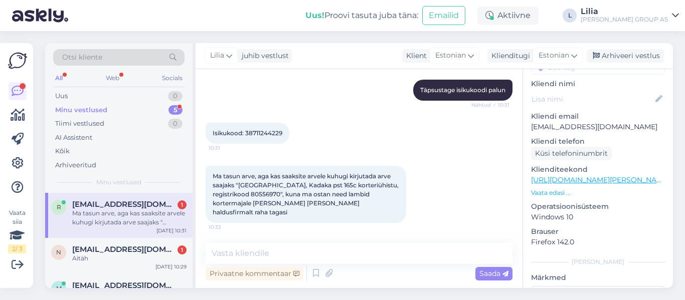
click at [241, 203] on span "Ma tasun arve, aga kas saaksite arvele kuhugi kirjutada arve saajaks "[GEOGRAPH…" at bounding box center [307, 194] width 188 height 44
click at [307, 254] on textarea at bounding box center [359, 253] width 307 height 21
drag, startPoint x: 241, startPoint y: 205, endPoint x: 212, endPoint y: 204, distance: 28.6
click at [212, 204] on div "Ma tasun arve, aga kas saaksite arvele kuhugi kirjutada arve saajaks "[GEOGRAPH…" at bounding box center [306, 194] width 201 height 57
copy span "80556970"
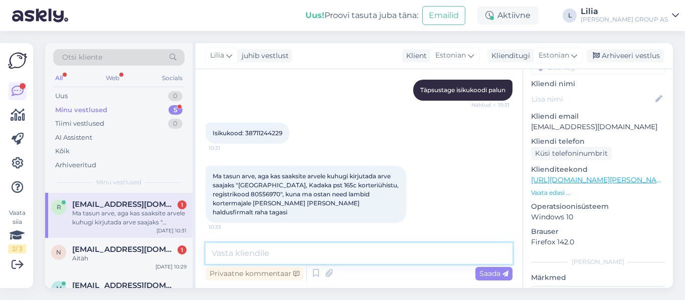
click at [270, 252] on textarea at bounding box center [359, 253] width 307 height 21
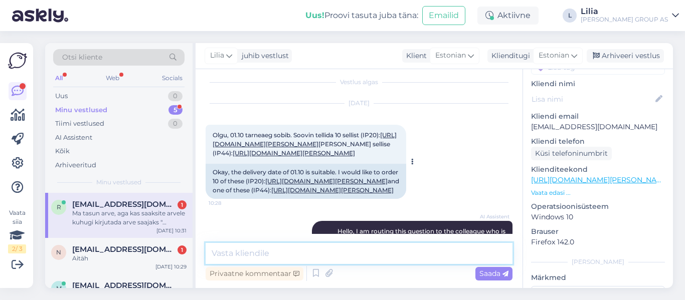
scroll to position [0, 0]
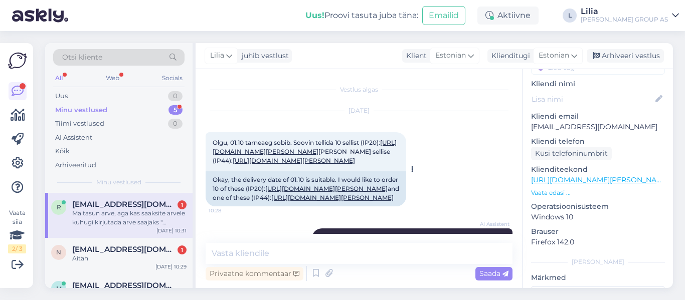
click at [280, 164] on link "[URL][DOMAIN_NAME][PERSON_NAME]" at bounding box center [294, 161] width 122 height 8
click at [126, 258] on div "Aitäh" at bounding box center [129, 258] width 114 height 9
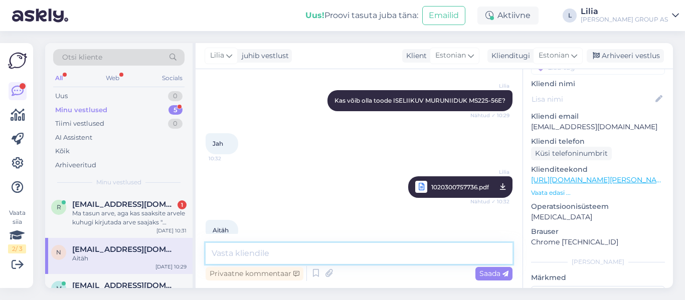
click at [272, 256] on textarea at bounding box center [359, 253] width 307 height 21
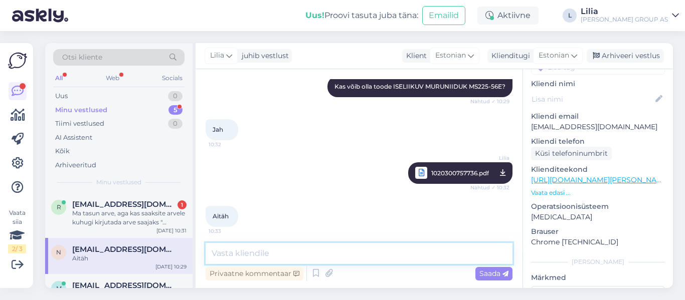
scroll to position [1584, 0]
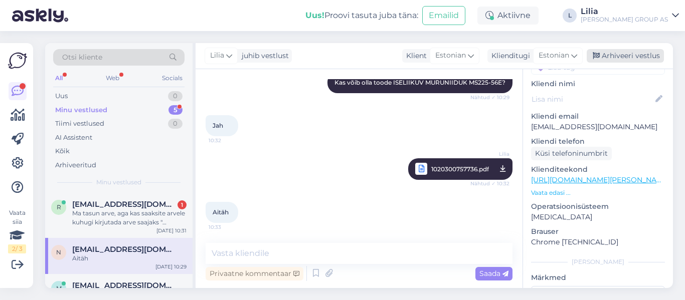
click at [624, 53] on div "Arhiveeri vestlus" at bounding box center [625, 56] width 77 height 14
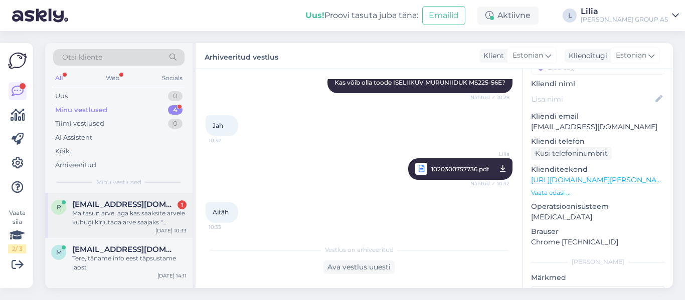
drag, startPoint x: 162, startPoint y: 218, endPoint x: 169, endPoint y: 215, distance: 7.4
click at [162, 218] on div "Ma tasun arve, aga kas saaksite arvele kuhugi kirjutada arve saajaks "[GEOGRAPH…" at bounding box center [129, 218] width 114 height 18
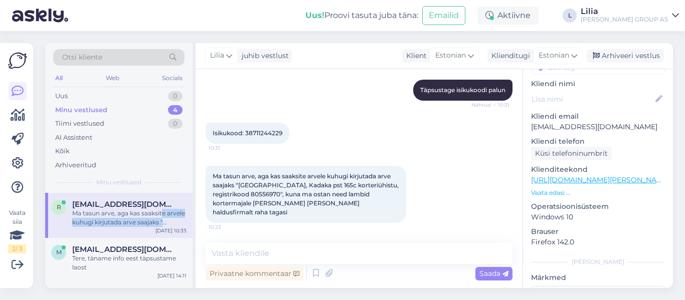
scroll to position [281, 0]
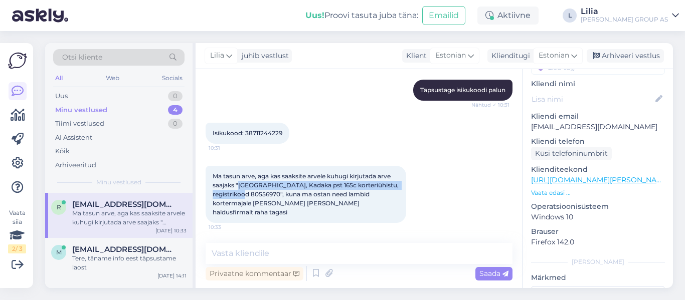
drag, startPoint x: 239, startPoint y: 196, endPoint x: 243, endPoint y: 203, distance: 7.8
click at [243, 203] on span "Ma tasun arve, aga kas saaksite arvele kuhugi kirjutada arve saajaks "[GEOGRAPH…" at bounding box center [307, 194] width 188 height 44
copy span "[STREET_ADDRESS] 80556970"
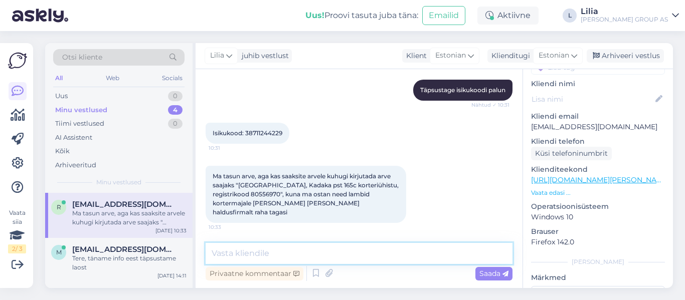
click at [299, 255] on textarea at bounding box center [359, 253] width 307 height 21
type textarea "saame lisada"
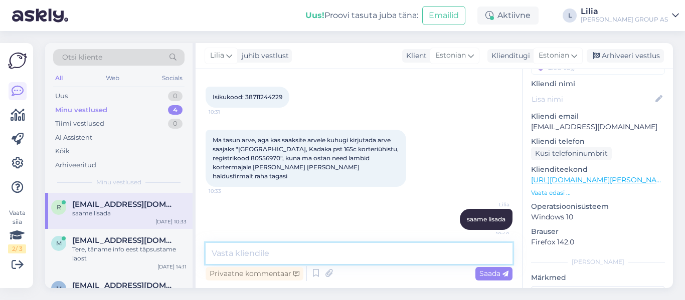
scroll to position [324, 0]
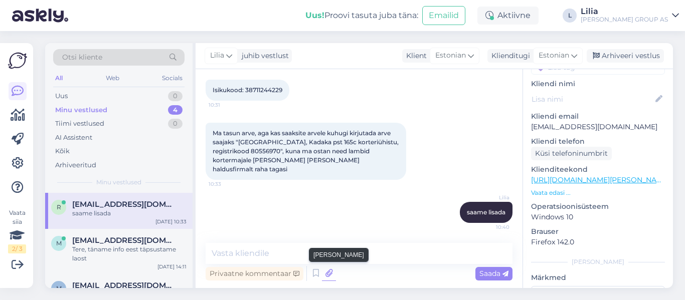
click at [325, 271] on icon at bounding box center [329, 273] width 14 height 15
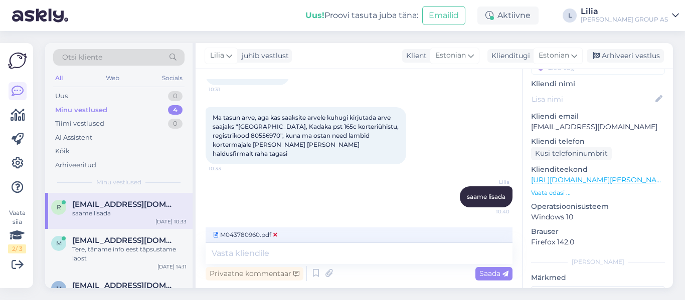
click at [247, 233] on span "M043780960.pdf" at bounding box center [246, 235] width 68 height 9
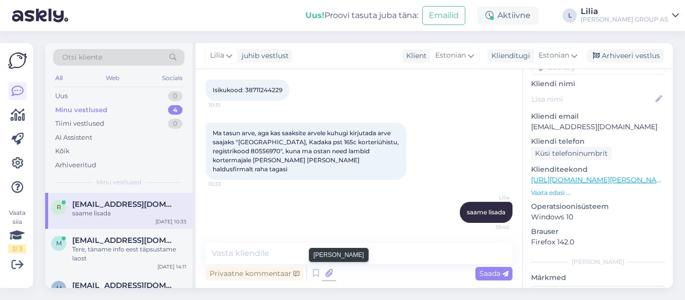
click at [328, 271] on icon at bounding box center [329, 273] width 14 height 15
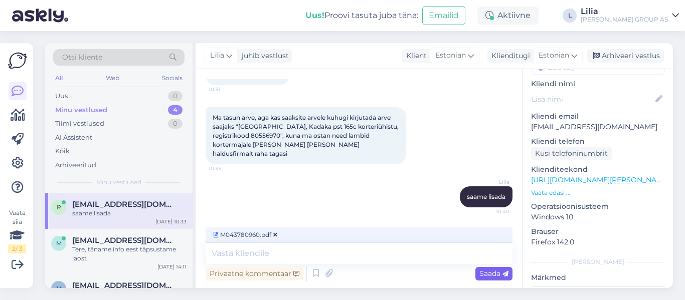
click at [495, 272] on span "Saada" at bounding box center [493, 273] width 29 height 9
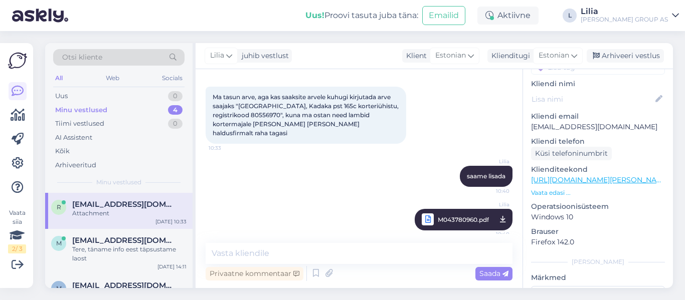
scroll to position [368, 0]
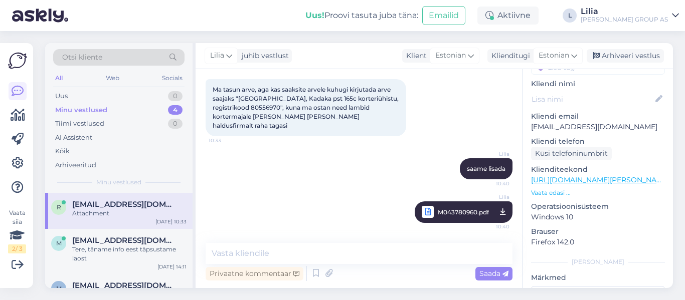
click at [444, 209] on span "M043780960.pdf" at bounding box center [463, 212] width 51 height 13
click at [272, 252] on textarea at bounding box center [359, 253] width 307 height 21
paste textarea "M043780960"
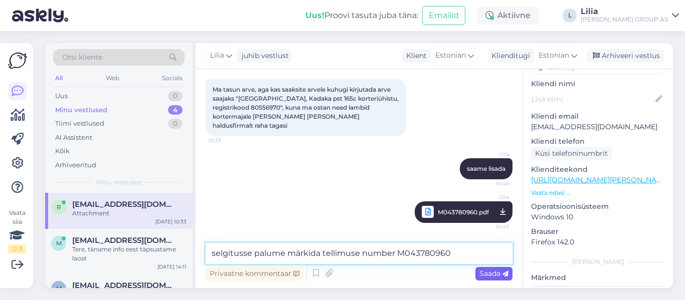
type textarea "selgitusse palume märkida tellimuse number M043780960"
click at [482, 274] on span "Saada" at bounding box center [493, 273] width 29 height 9
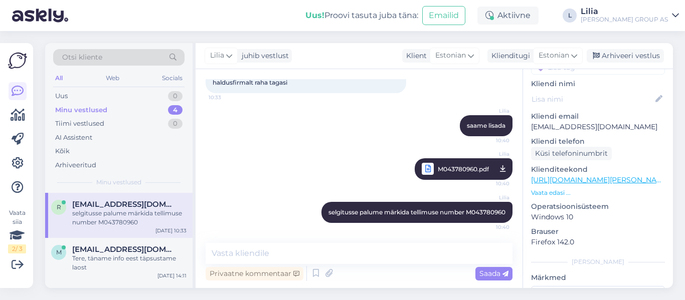
scroll to position [411, 0]
click at [382, 251] on textarea at bounding box center [359, 253] width 307 height 21
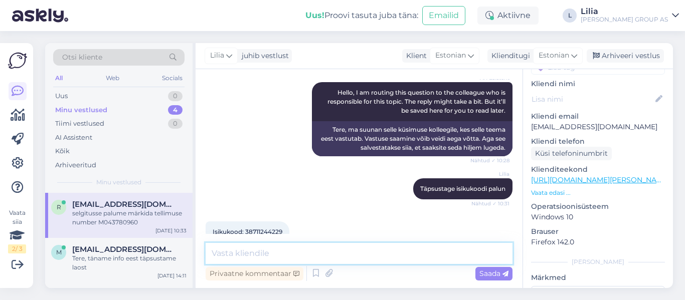
scroll to position [211, 0]
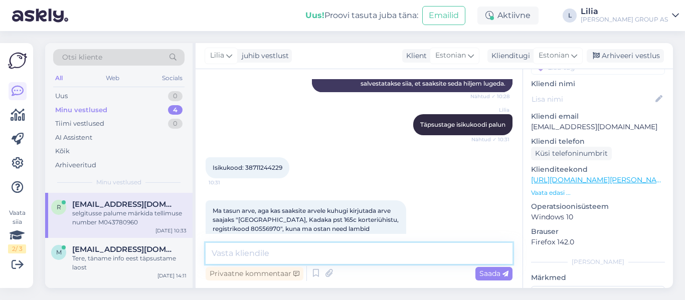
click at [247, 253] on textarea at bounding box center [359, 253] width 307 height 21
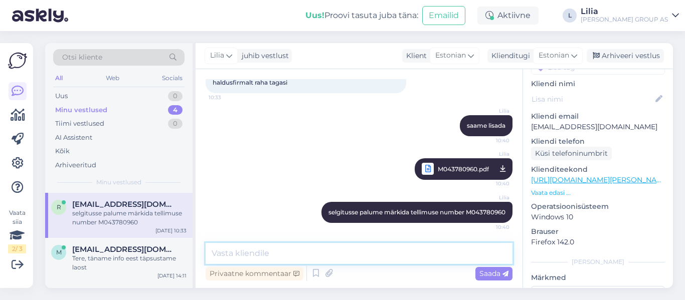
scroll to position [411, 0]
click at [260, 255] on textarea at bounding box center [359, 253] width 307 height 21
drag, startPoint x: 505, startPoint y: 255, endPoint x: 73, endPoint y: 198, distance: 435.9
click at [75, 200] on div "Otsi kliente All Web Socials Uus 0 Minu vestlused 4 Tiimi vestlused 0 AI Assist…" at bounding box center [359, 165] width 628 height 245
click at [306, 255] on textarea "Kas kätte saamine sama aadressilt? täpsustage [PERSON_NAME] telefoni numbri" at bounding box center [359, 253] width 307 height 21
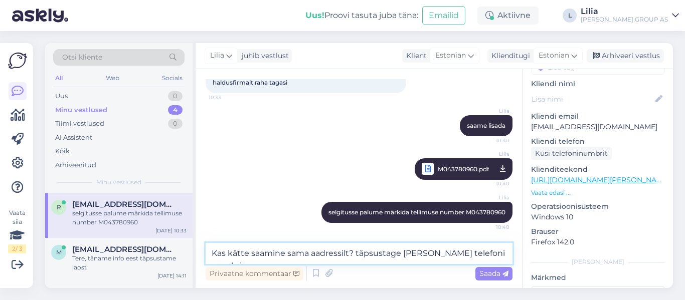
click at [307, 253] on textarea "Kas kätte saamine sama aadressilt? täpsustage [PERSON_NAME] telefoni numbri" at bounding box center [359, 253] width 307 height 21
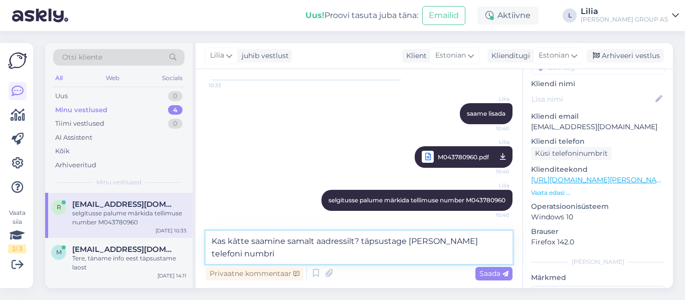
drag, startPoint x: 360, startPoint y: 241, endPoint x: 371, endPoint y: 250, distance: 13.9
click at [371, 250] on textarea "Kas kätte saamine samalt aadressilt? täpsustage [PERSON_NAME] telefoni numbri" at bounding box center [359, 247] width 307 height 33
paste textarea "Palun lisage ka kontakttelefon."
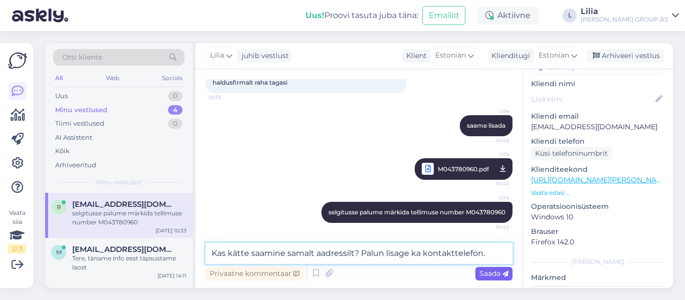
type textarea "Kas kätte saamine samalt aadressilt? Palun lisage ka kontakttelefon."
click at [500, 280] on div "Saada" at bounding box center [493, 274] width 37 height 14
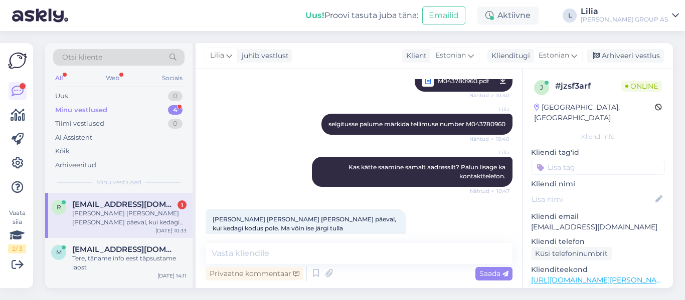
scroll to position [534, 0]
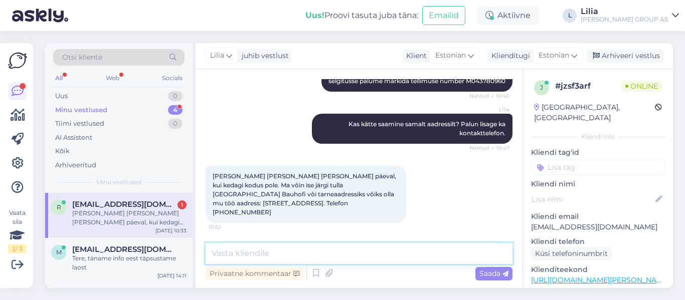
click at [294, 256] on textarea at bounding box center [359, 253] width 307 height 21
type textarea "Tänan info eest"
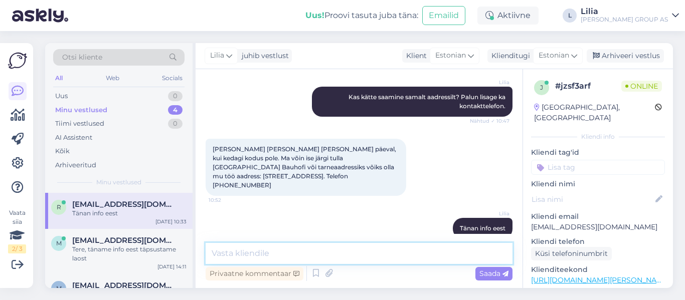
scroll to position [577, 0]
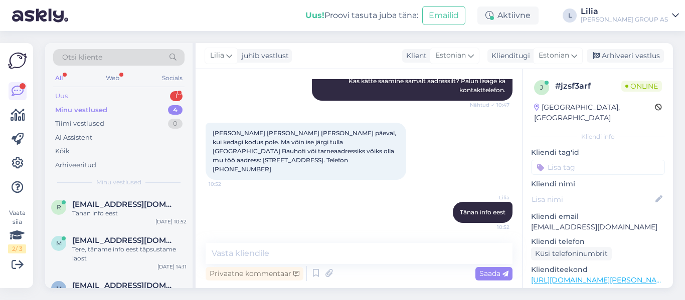
click at [108, 96] on div "Uus 1" at bounding box center [118, 96] width 131 height 14
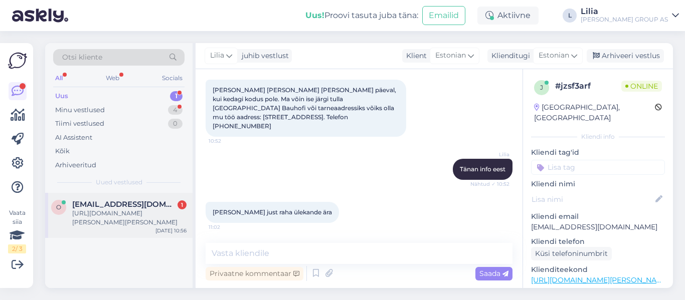
click at [121, 207] on span "[EMAIL_ADDRESS][DOMAIN_NAME]" at bounding box center [124, 204] width 104 height 9
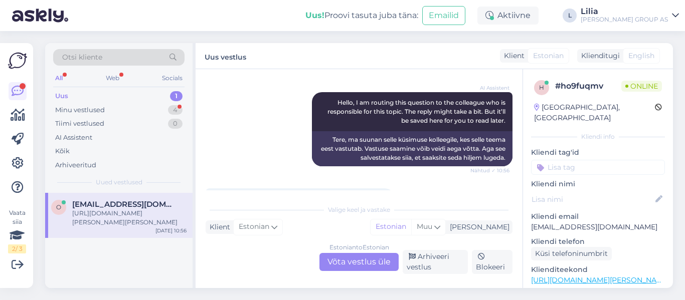
scroll to position [165, 0]
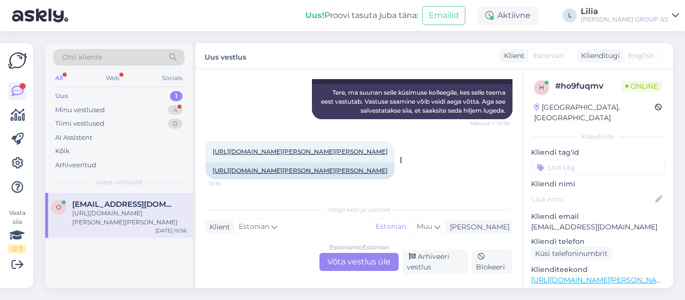
click at [279, 148] on link "[URL][DOMAIN_NAME][PERSON_NAME][PERSON_NAME]" at bounding box center [300, 152] width 175 height 8
click at [366, 257] on div "Estonian to Estonian Võta vestlus üle" at bounding box center [358, 262] width 79 height 18
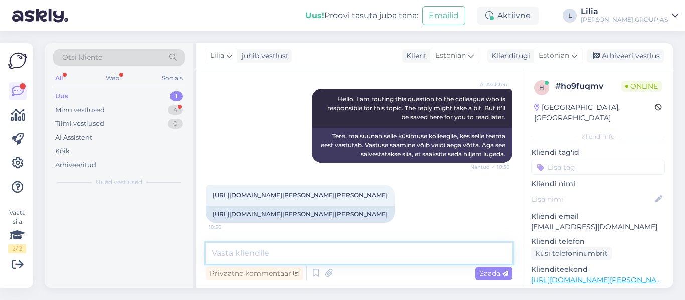
click at [350, 249] on textarea at bounding box center [359, 253] width 307 height 21
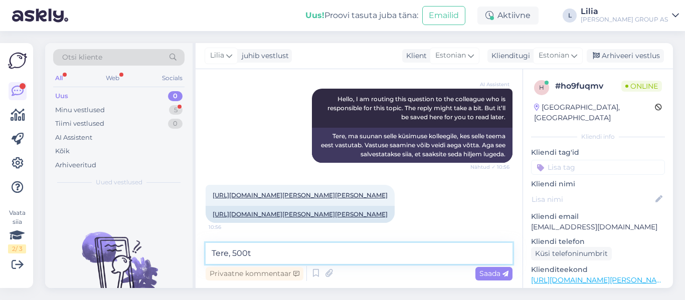
type textarea "Tere, 500tk"
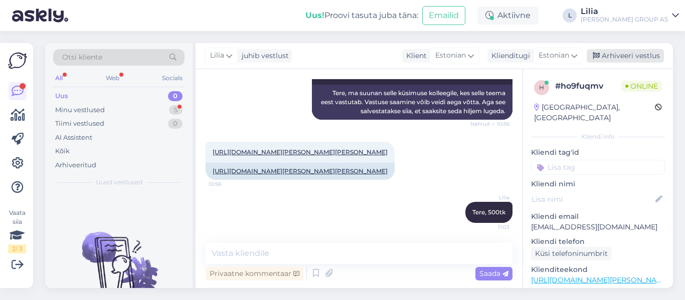
click at [620, 55] on div "Arhiveeri vestlus" at bounding box center [625, 56] width 77 height 14
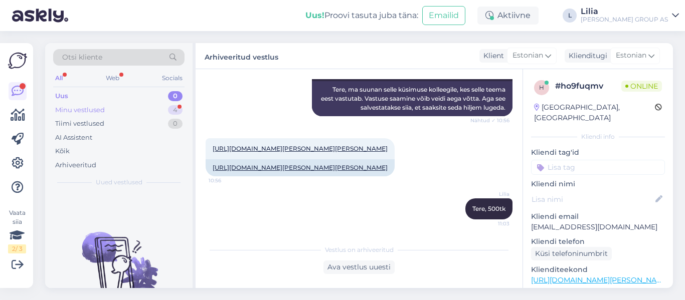
click at [107, 106] on div "Minu vestlused 4" at bounding box center [118, 110] width 131 height 14
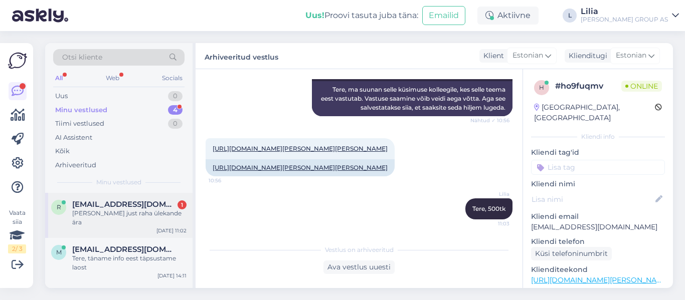
click at [132, 213] on div "[PERSON_NAME] just raha ülekande ära" at bounding box center [129, 218] width 114 height 18
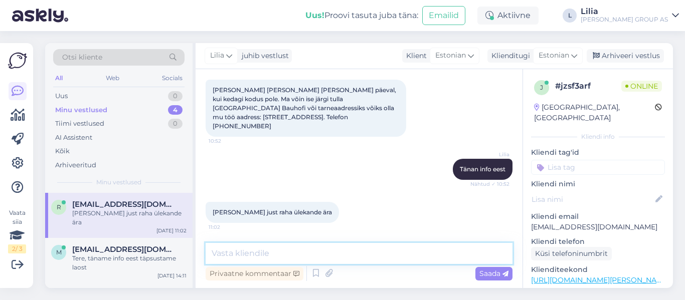
click at [264, 255] on textarea at bounding box center [359, 253] width 307 height 21
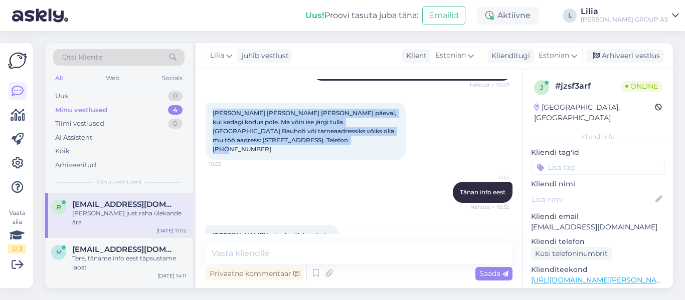
drag, startPoint x: 295, startPoint y: 173, endPoint x: 212, endPoint y: 148, distance: 86.9
click at [212, 148] on div "[PERSON_NAME] [PERSON_NAME] [PERSON_NAME] päeval, kui kedagi kodus pole. Ma või…" at bounding box center [306, 131] width 201 height 57
copy span "[PERSON_NAME] [PERSON_NAME] [PERSON_NAME] päeval, kui kedagi kodus pole. Ma või…"
